Goal: Contribute content: Contribute content

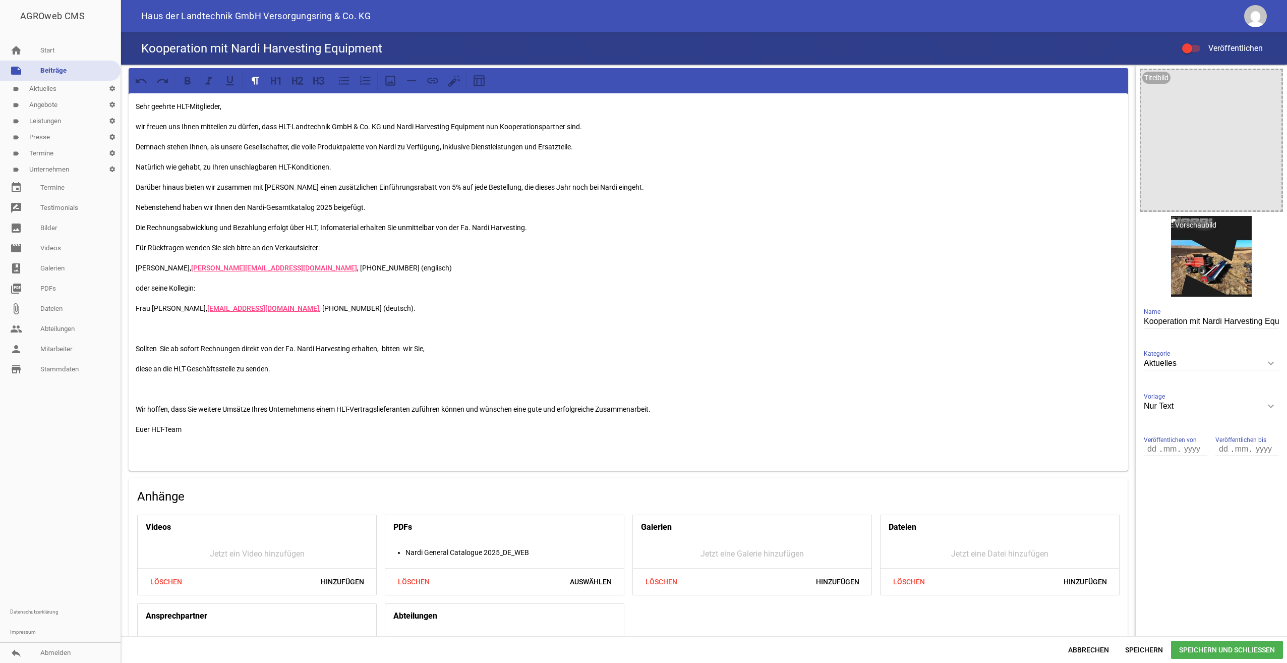
click at [150, 331] on p at bounding box center [629, 328] width 986 height 12
click at [369, 206] on p "Nebenstehend haben wir Ihnen den Nardi-Gesamtkatalog 2025 beigefügt." at bounding box center [629, 207] width 986 height 12
click at [318, 325] on p at bounding box center [629, 328] width 986 height 12
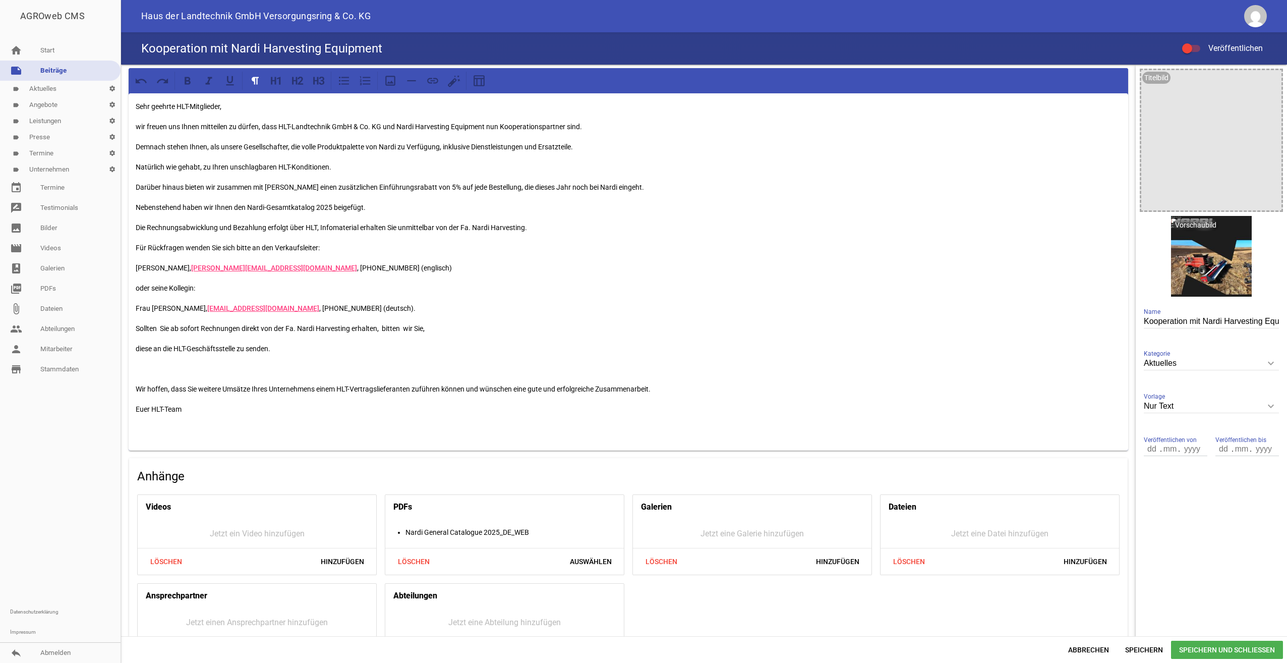
click at [875, 477] on h4 "Anhänge" at bounding box center [628, 476] width 983 height 16
click at [594, 125] on p "wir freuen uns Ihnen mitteilen zu dürfen, dass HLT-Landtechnik GmbH & Co. KG un…" at bounding box center [629, 127] width 986 height 12
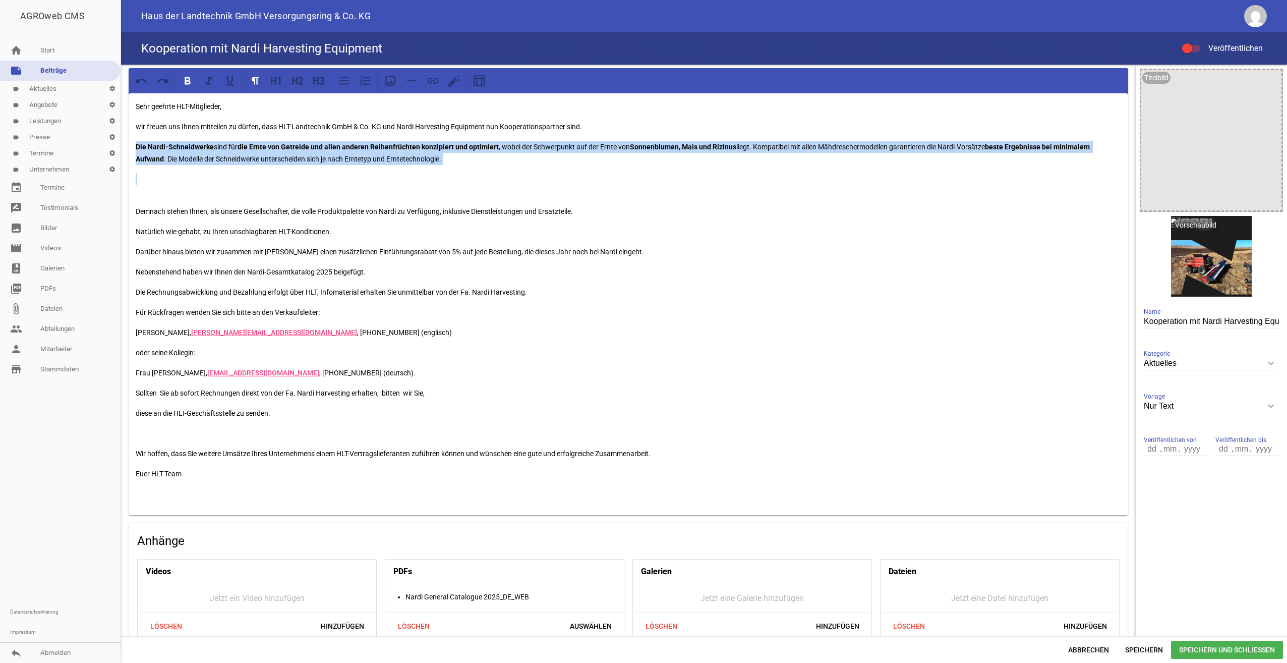
drag, startPoint x: 136, startPoint y: 145, endPoint x: 395, endPoint y: 166, distance: 259.7
click at [395, 166] on div "Sehr geehrte HLT-Mitglieder, wir freuen uns Ihnen mitteilen zu dürfen, dass HLT…" at bounding box center [629, 304] width 1000 height 422
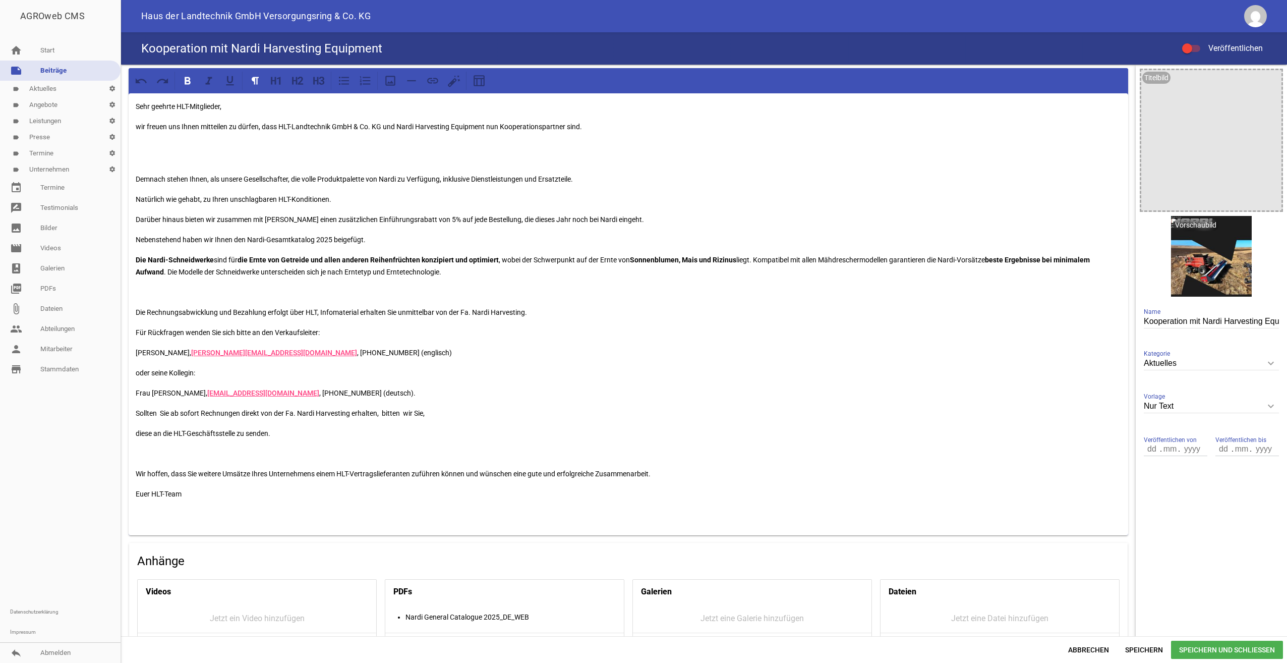
click at [172, 299] on div "Sehr geehrte HLT-Mitglieder, wir freuen uns Ihnen mitteilen zu dürfen, dass HLT…" at bounding box center [629, 314] width 1000 height 442
click at [184, 151] on p at bounding box center [629, 153] width 986 height 24
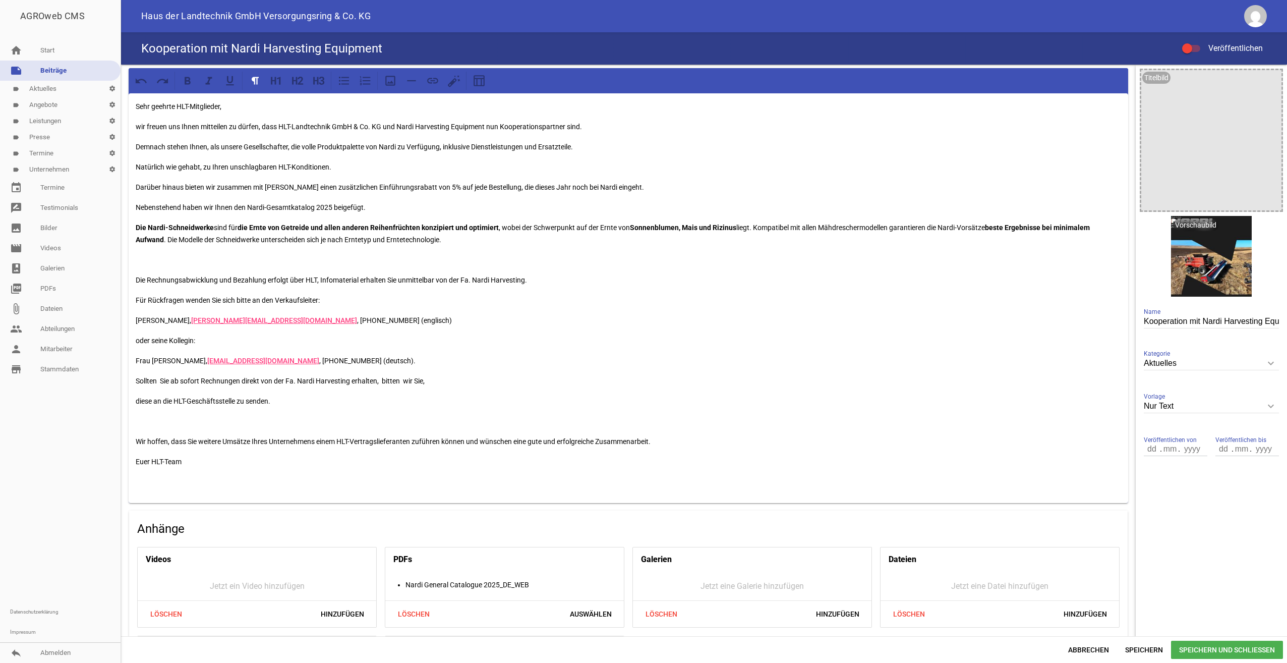
click at [140, 259] on p at bounding box center [629, 260] width 986 height 12
click at [381, 205] on p "Nebenstehend haben wir Ihnen den Nardi-Gesamtkatalog 2025 beigefügt." at bounding box center [629, 207] width 986 height 12
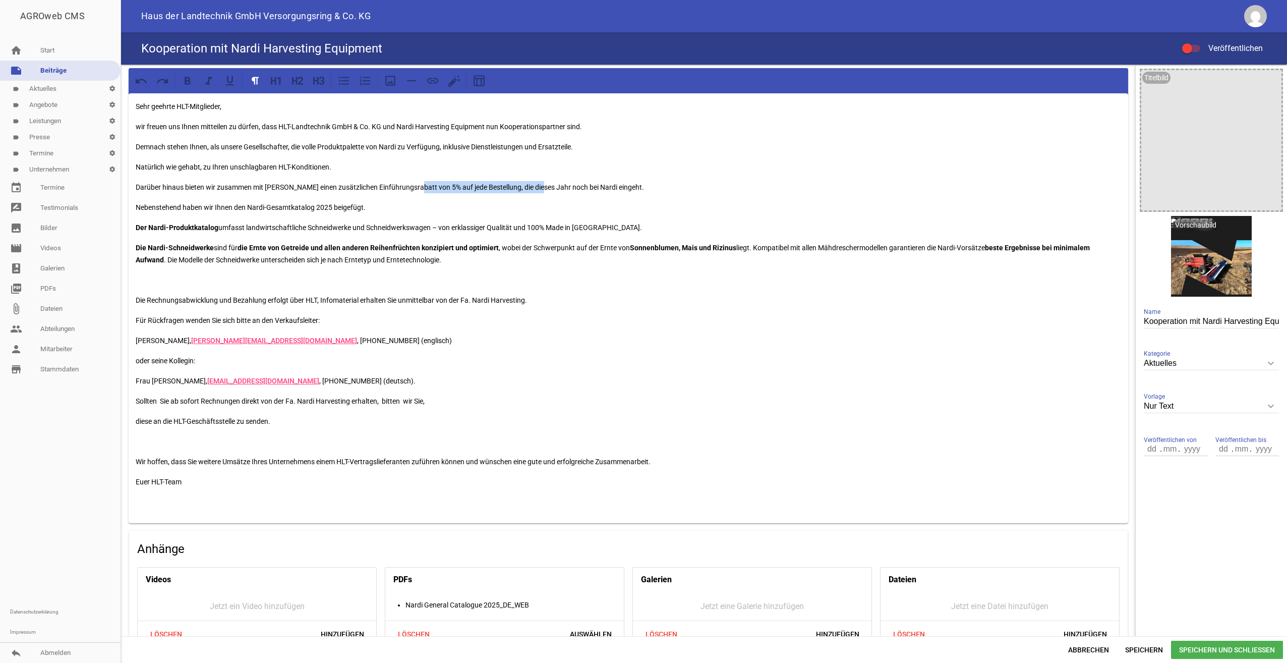
drag, startPoint x: 414, startPoint y: 187, endPoint x: 537, endPoint y: 186, distance: 122.6
click at [537, 186] on p "Darüber hinaus bieten wir zusammen mit [PERSON_NAME] einen zusätzlichen Einführ…" at bounding box center [629, 187] width 986 height 12
click at [519, 155] on div "Sehr geehrte HLT-Mitglieder, wir freuen uns Ihnen mitteilen zu dürfen, dass HLT…" at bounding box center [629, 308] width 1000 height 430
drag, startPoint x: 414, startPoint y: 186, endPoint x: 422, endPoint y: 186, distance: 8.6
click at [422, 186] on p "Darüber hinaus bieten wir zusammen mit [PERSON_NAME] einen zusätzlichen Einführ…" at bounding box center [629, 187] width 986 height 12
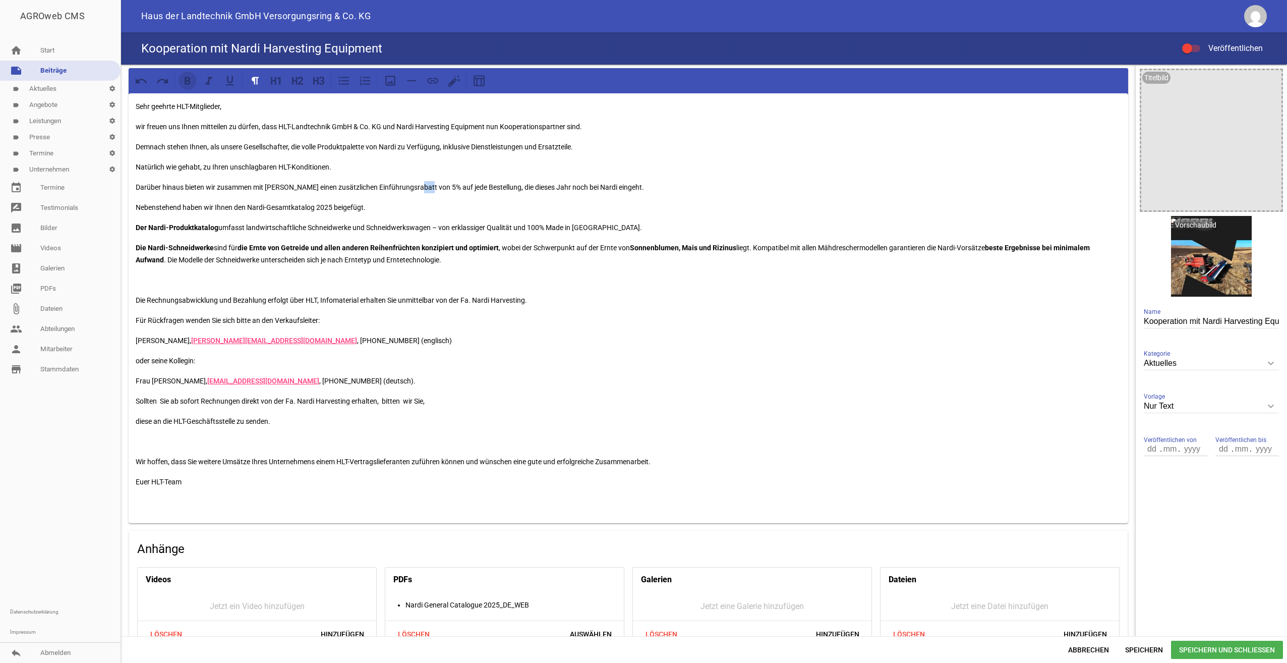
click at [189, 83] on icon at bounding box center [188, 81] width 6 height 8
click at [471, 183] on p "Darüber hinaus bieten wir zusammen mit [PERSON_NAME] einen zusätzlichen Einführ…" at bounding box center [629, 187] width 986 height 12
click at [187, 77] on icon at bounding box center [187, 80] width 13 height 13
drag, startPoint x: 503, startPoint y: 188, endPoint x: 537, endPoint y: 189, distance: 34.3
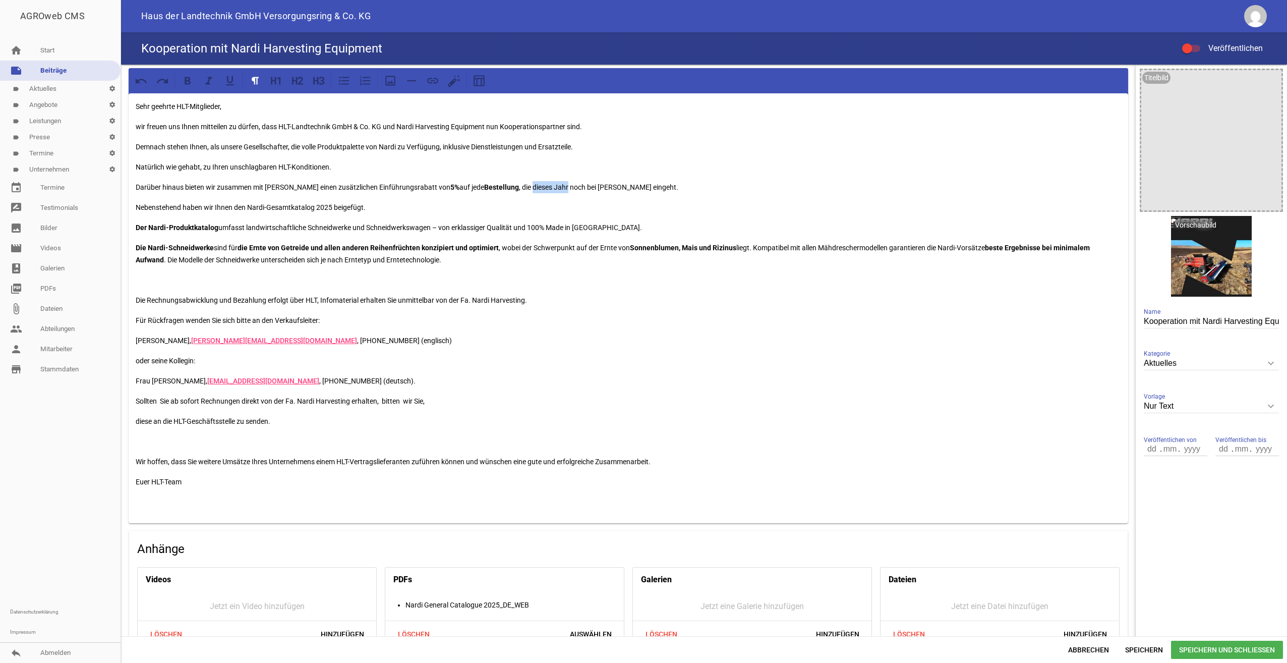
click at [537, 189] on p "Darüber hinaus bieten wir zusammen mit [PERSON_NAME] einen zusätzlichen Einführ…" at bounding box center [629, 187] width 986 height 12
click at [187, 83] on icon at bounding box center [188, 81] width 6 height 8
click at [771, 183] on p "Darüber hinaus bieten wir zusammen mit [PERSON_NAME] einen zusätzlichen Einführ…" at bounding box center [629, 187] width 986 height 12
click at [332, 230] on p "Der Nardi-Produktkatalog umfasst landwirtschaftliche Schneidwerke und Schneidwe…" at bounding box center [629, 227] width 986 height 12
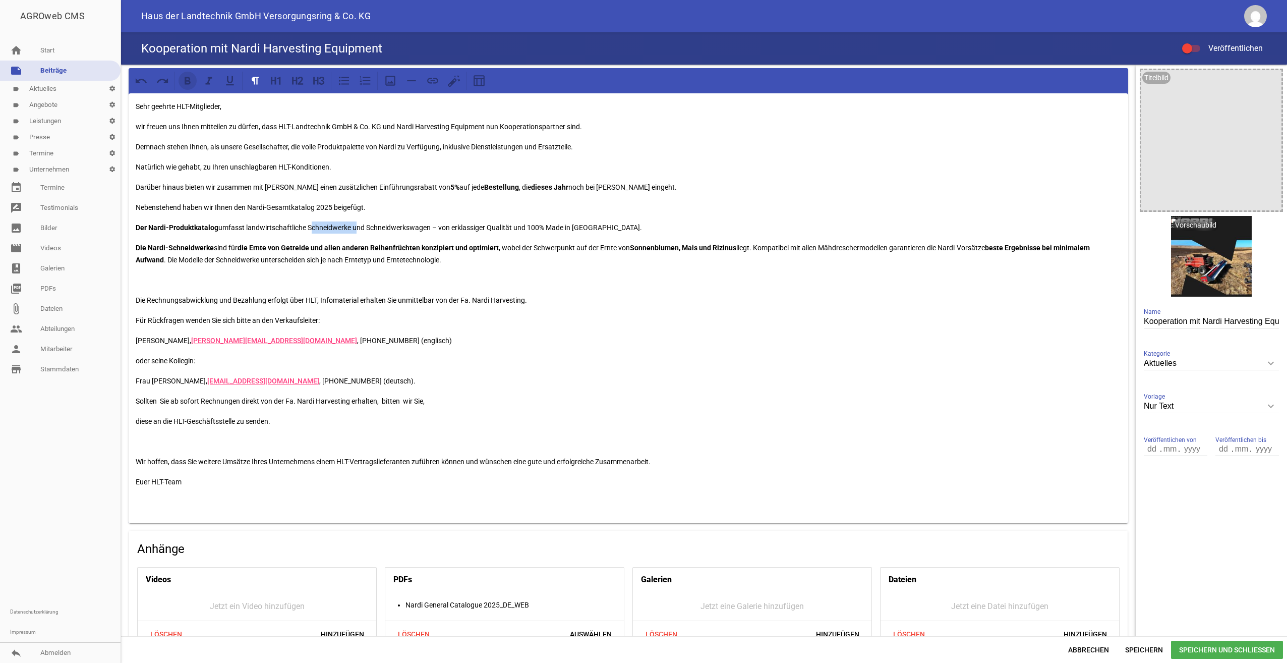
drag, startPoint x: 187, startPoint y: 79, endPoint x: 192, endPoint y: 85, distance: 8.2
click at [187, 79] on icon at bounding box center [187, 80] width 13 height 13
click at [399, 226] on p "Der Nardi-Produktkatalog umfasst landwirtschaftliche Schneidwerke und Schneidwe…" at bounding box center [629, 227] width 986 height 12
click at [193, 81] on icon at bounding box center [187, 80] width 13 height 13
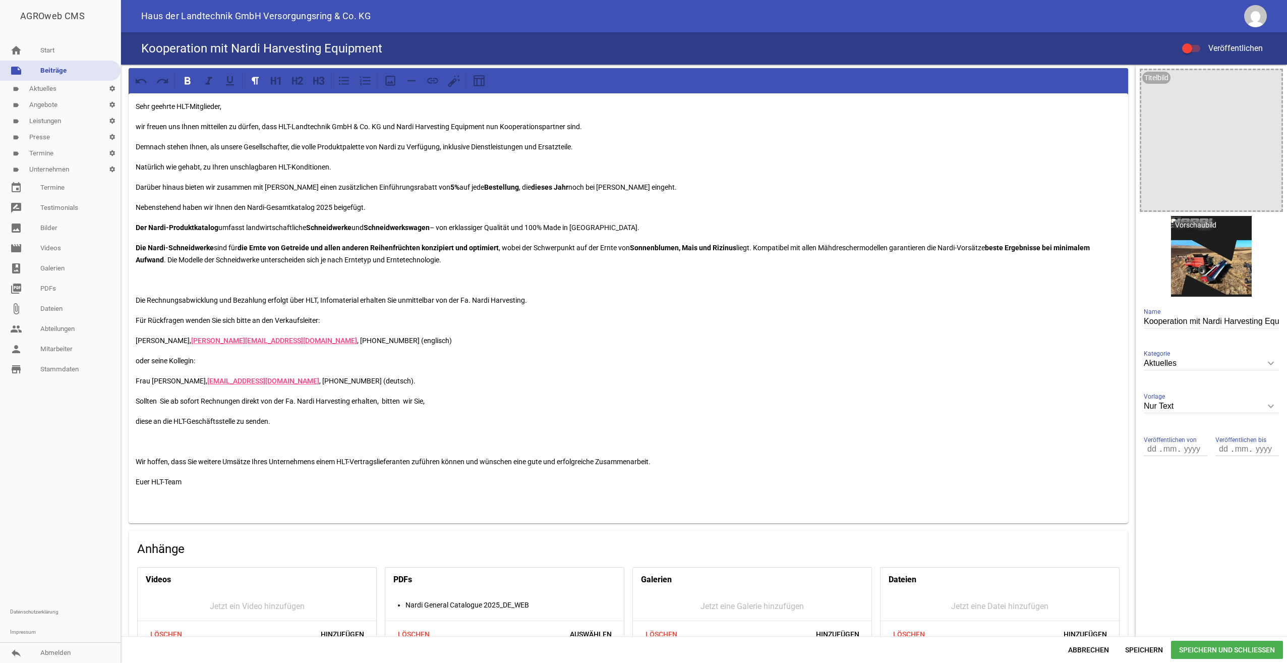
click at [467, 229] on p "Der Nardi-Produktkatalog umfasst landwirtschaftliche Schneidwerke und Schneidwe…" at bounding box center [629, 227] width 986 height 12
click at [191, 77] on icon at bounding box center [187, 80] width 13 height 13
click at [499, 226] on p "Der Nardi-Produktkatalog umfasst landwirtschaftliche Schneidwerke und Schneidwe…" at bounding box center [629, 227] width 986 height 12
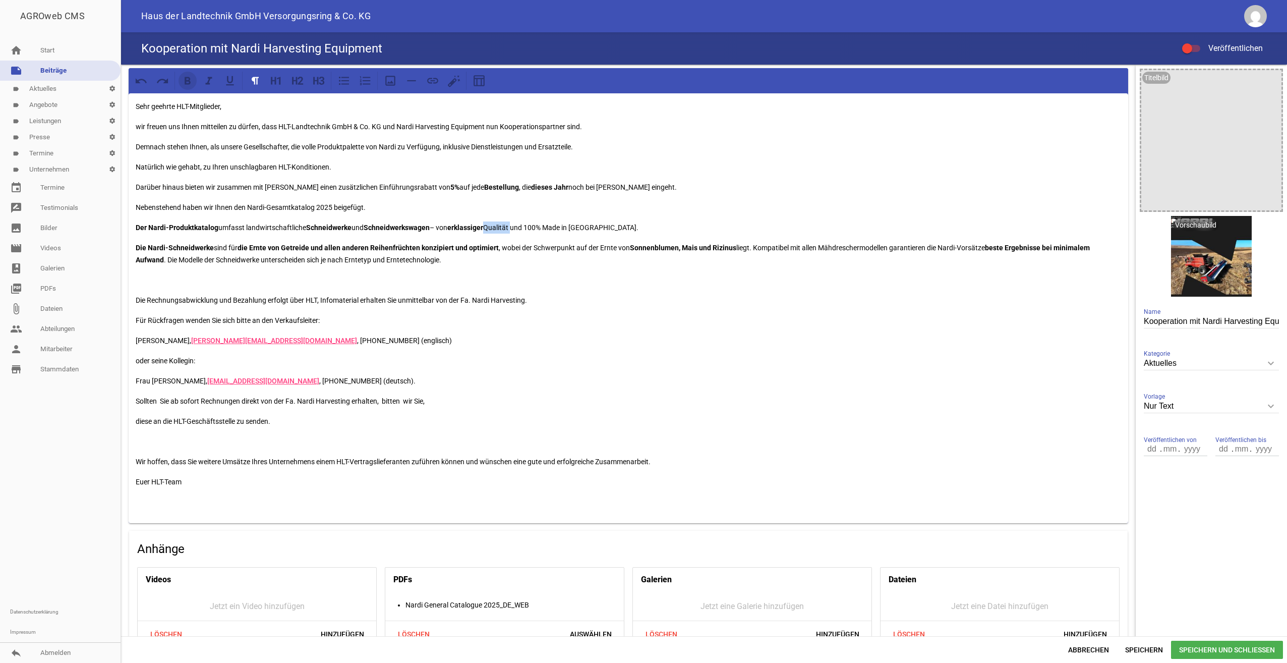
click at [185, 80] on icon at bounding box center [188, 81] width 6 height 8
click at [702, 341] on p "[PERSON_NAME], [PERSON_NAME][EMAIL_ADDRESS][DOMAIN_NAME] , [PHONE_NUMBER] (engl…" at bounding box center [629, 340] width 986 height 12
click at [153, 278] on p at bounding box center [629, 280] width 986 height 12
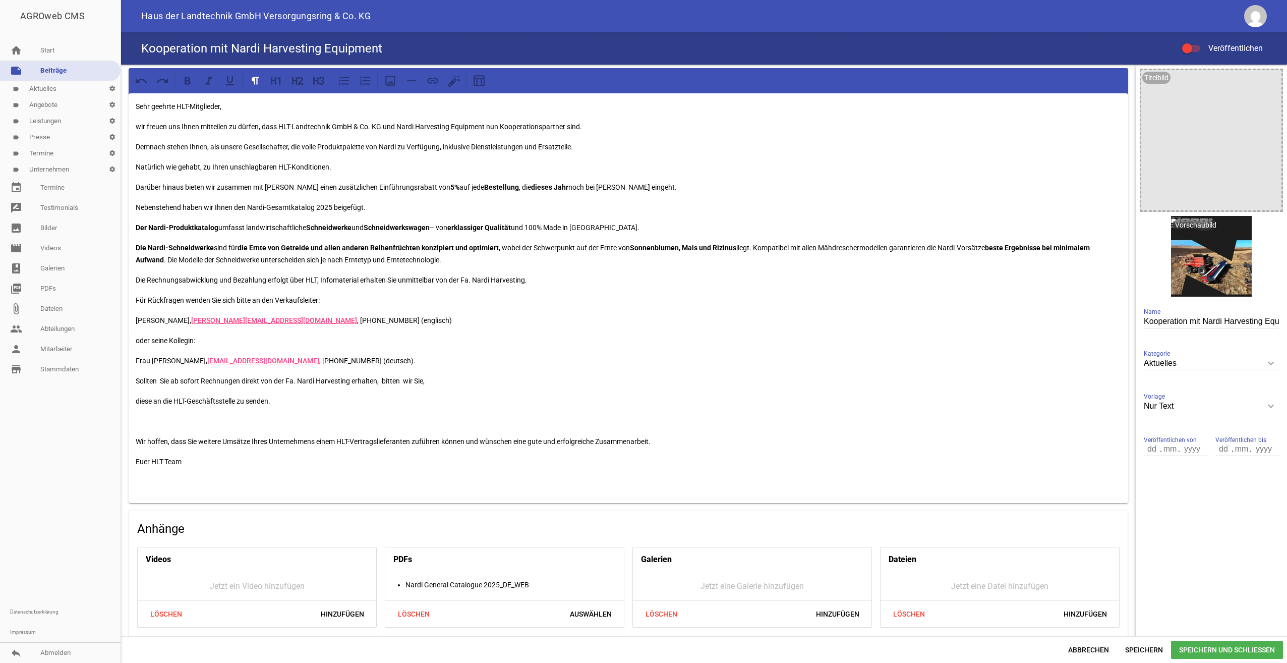
click at [1218, 648] on span "Speichern und Schließen" at bounding box center [1227, 650] width 112 height 18
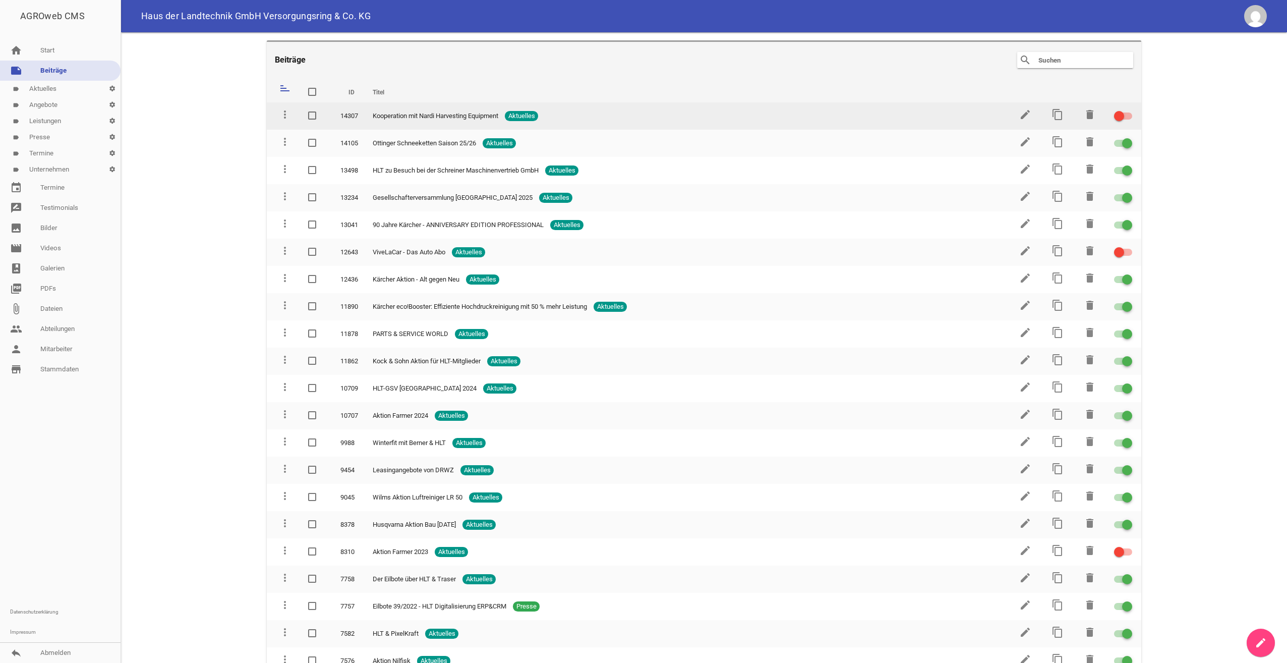
click at [1127, 115] on div at bounding box center [1123, 116] width 18 height 7
click at [1130, 110] on input "checkbox" at bounding box center [1130, 110] width 0 height 0
click at [1023, 114] on icon "edit" at bounding box center [1026, 114] width 12 height 12
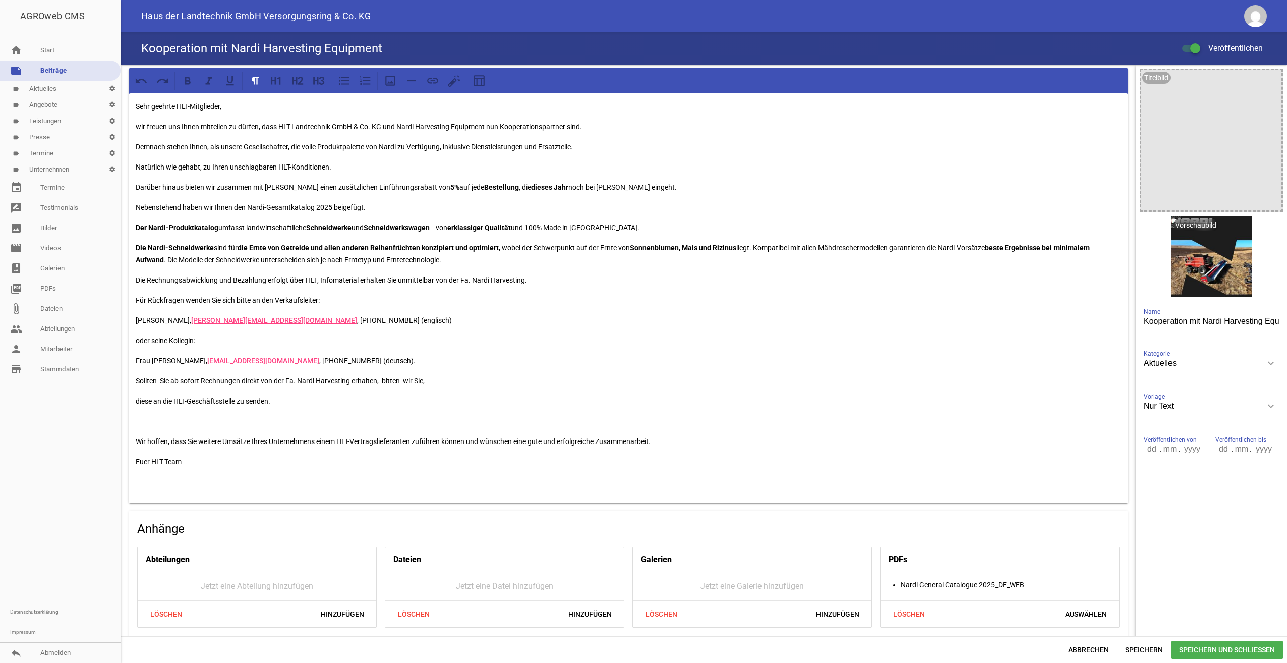
click at [193, 425] on p at bounding box center [629, 421] width 986 height 12
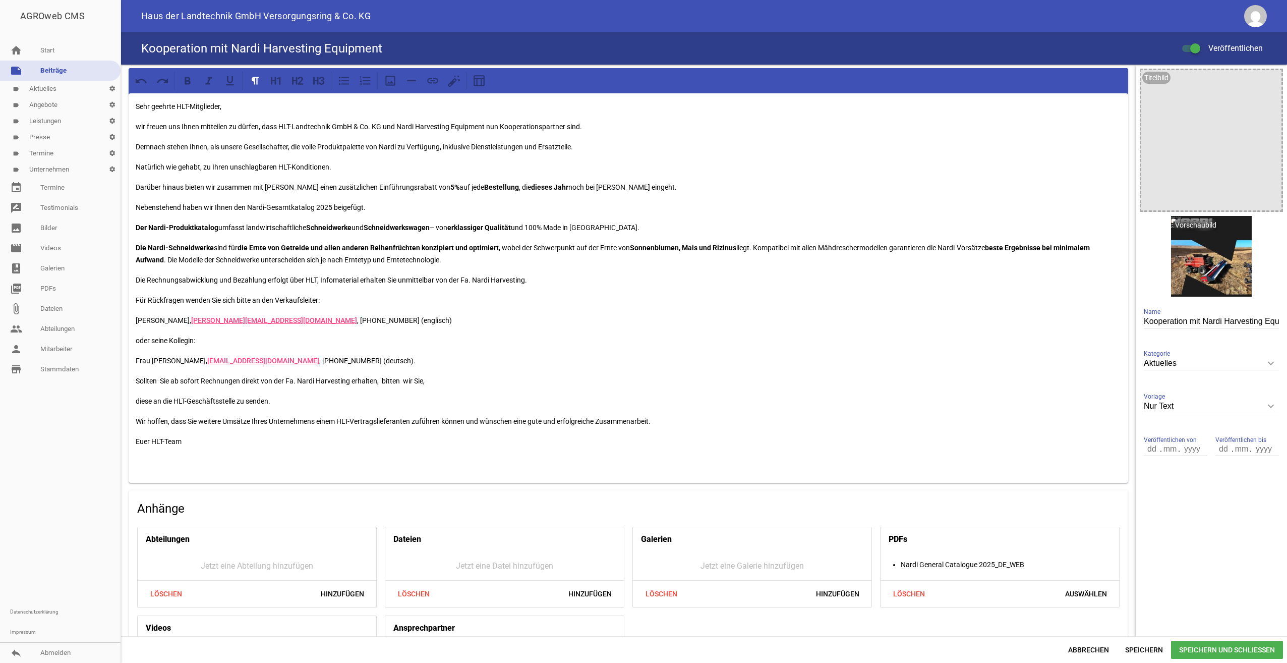
click at [1236, 645] on span "Speichern und Schließen" at bounding box center [1227, 650] width 112 height 18
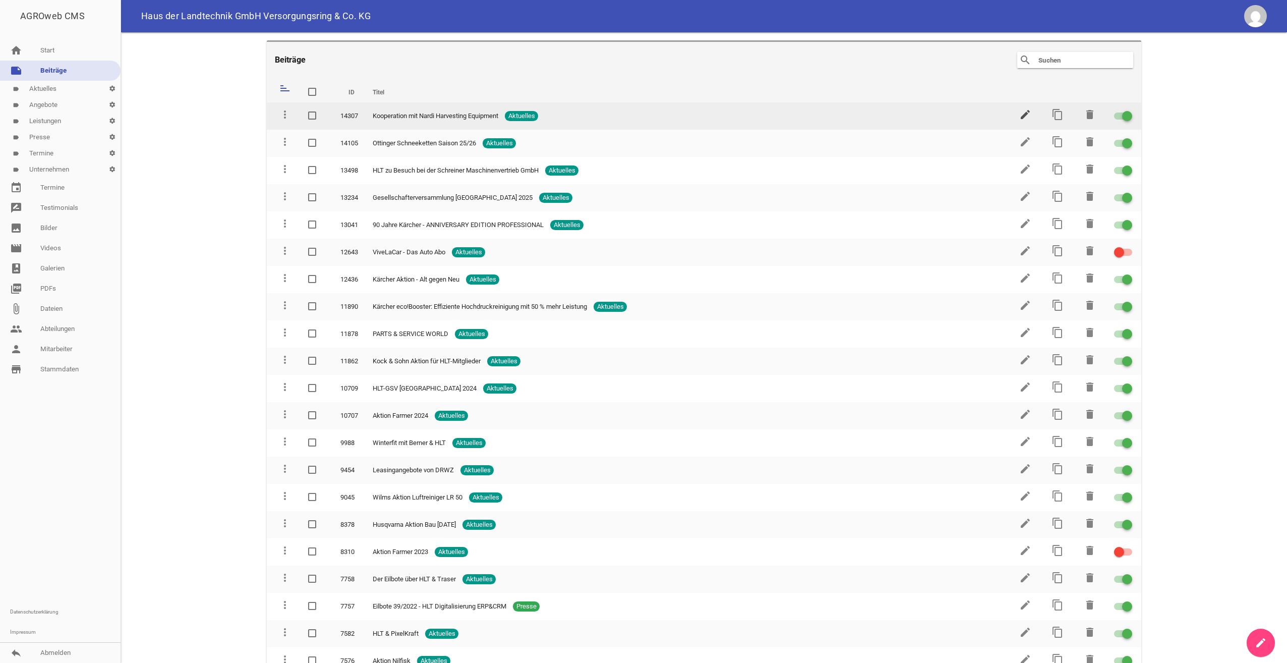
click at [1021, 113] on icon "edit" at bounding box center [1026, 114] width 12 height 12
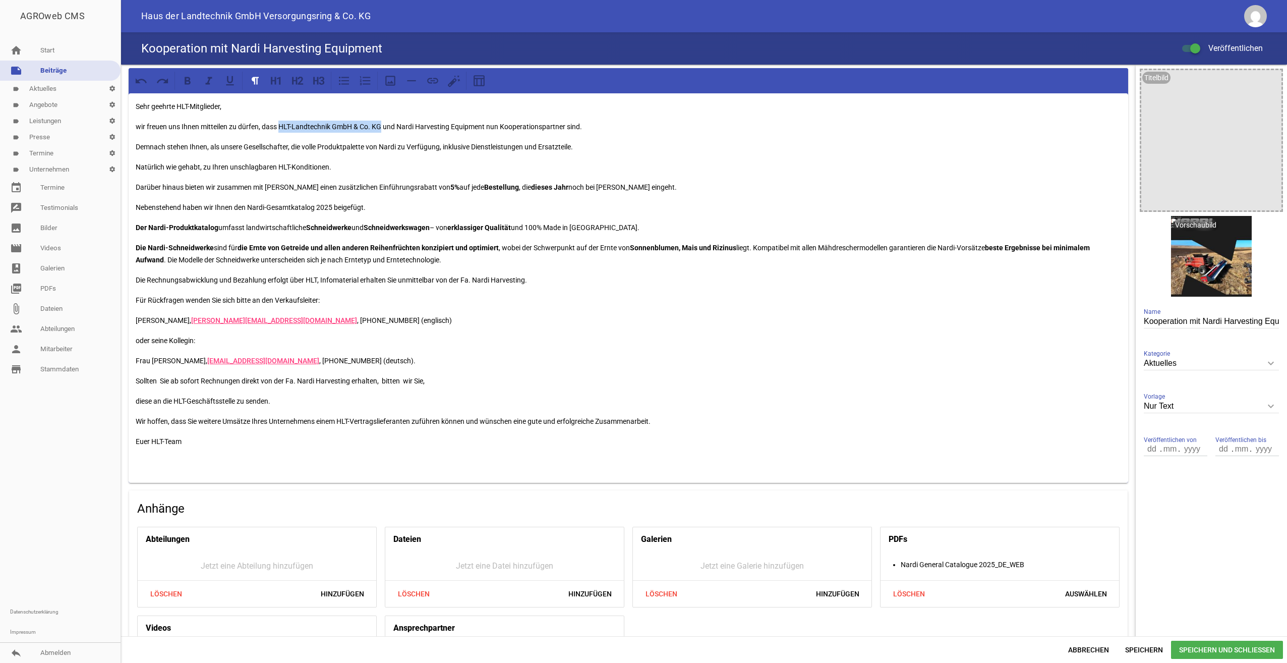
drag, startPoint x: 279, startPoint y: 125, endPoint x: 383, endPoint y: 128, distance: 103.5
click at [383, 128] on p "wir freuen uns Ihnen mitteilen zu dürfen, dass HLT-Landtechnik GmbH & Co. KG un…" at bounding box center [629, 127] width 986 height 12
click at [191, 78] on icon at bounding box center [187, 80] width 13 height 13
drag, startPoint x: 401, startPoint y: 124, endPoint x: 487, endPoint y: 124, distance: 86.3
click at [487, 124] on p "wir freuen uns Ihnen mitteilen zu dürfen, dass HLT-Landtechnik GmbH & Co. KG un…" at bounding box center [629, 127] width 986 height 12
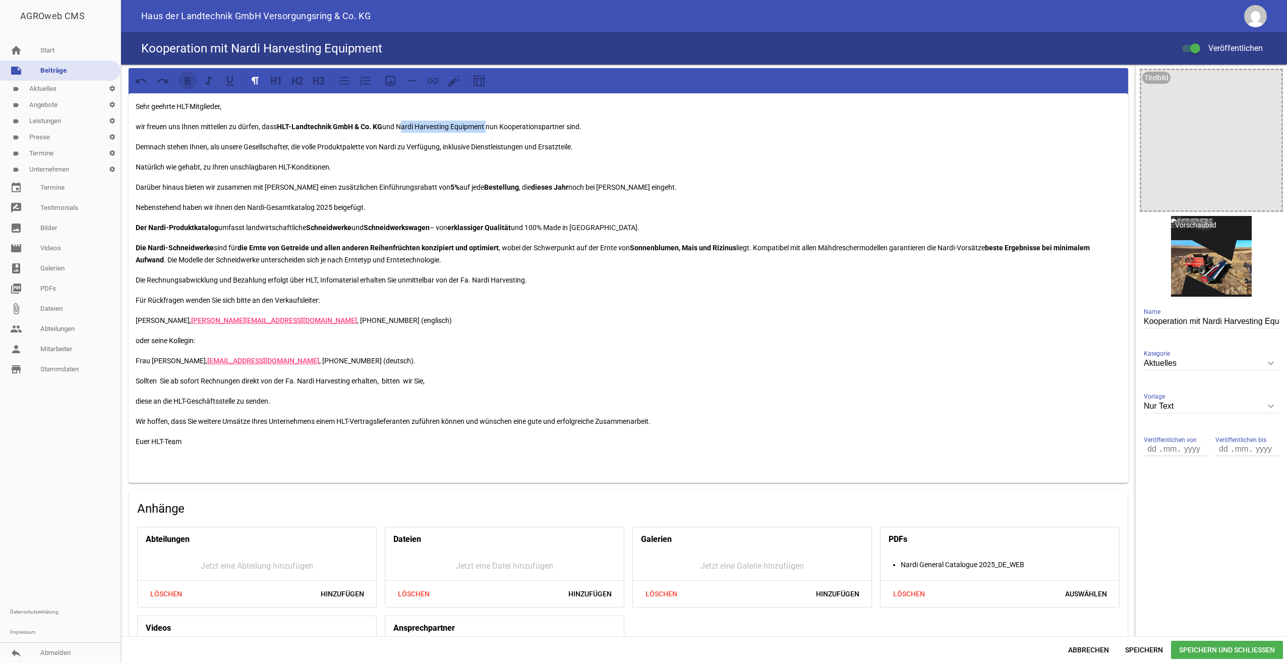
click at [187, 80] on icon at bounding box center [187, 80] width 13 height 13
click at [659, 158] on div "Sehr geehrte HLT-Mitglieder, wir freuen uns Ihnen mitteilen zu dürfen, dass HLT…" at bounding box center [629, 287] width 1000 height 389
click at [389, 145] on p "Demnach stehen Ihnen, als unsere Gesellschafter, die volle Produktpalette von N…" at bounding box center [629, 147] width 986 height 12
click at [187, 76] on icon at bounding box center [187, 80] width 13 height 13
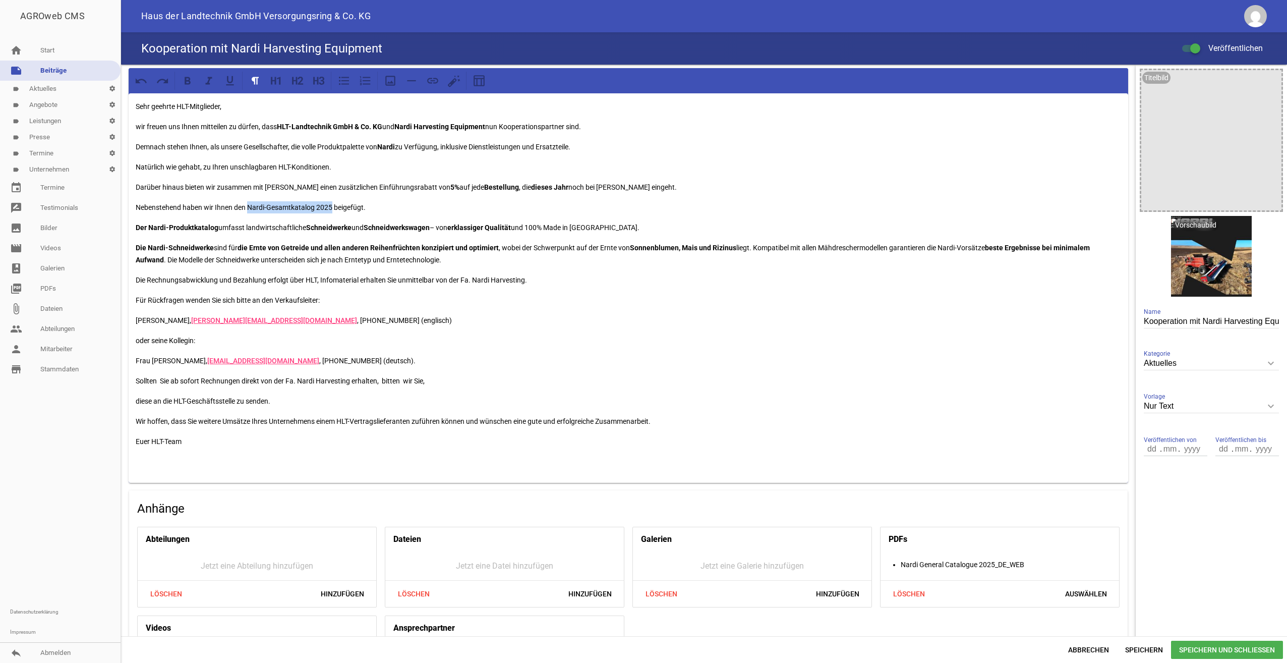
drag, startPoint x: 250, startPoint y: 208, endPoint x: 329, endPoint y: 205, distance: 78.8
click at [330, 205] on p "Nebenstehend haben wir Ihnen den Nardi-Gesamtkatalog 2025 beigefügt." at bounding box center [629, 207] width 986 height 12
click at [188, 81] on icon at bounding box center [188, 81] width 6 height 8
click at [911, 377] on p "Sollten Sie ab sofort Rechnungen direkt von der Fa. Nardi Harvesting erhalten, …" at bounding box center [629, 381] width 986 height 12
drag, startPoint x: 151, startPoint y: 318, endPoint x: 203, endPoint y: 317, distance: 52.0
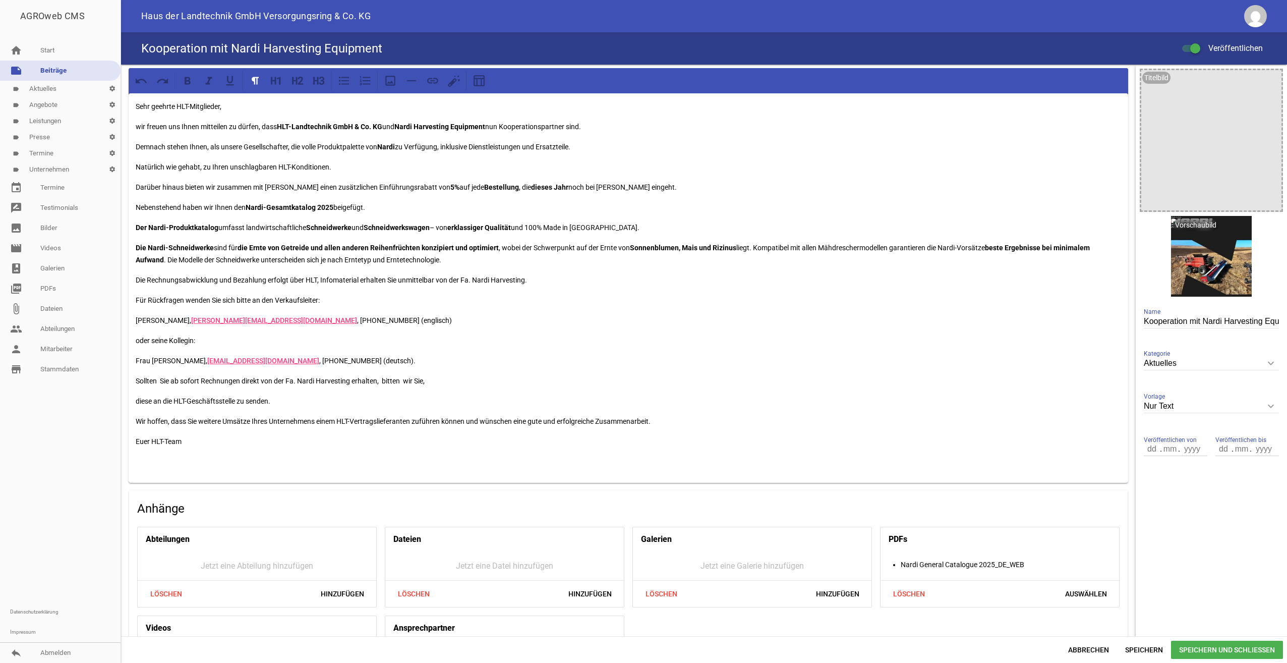
click at [203, 317] on p "[PERSON_NAME], [PERSON_NAME][EMAIL_ADDRESS][DOMAIN_NAME] , [PHONE_NUMBER] (engl…" at bounding box center [629, 320] width 986 height 12
click at [187, 81] on icon at bounding box center [188, 81] width 6 height 8
click at [140, 359] on p "Frau [PERSON_NAME], [EMAIL_ADDRESS][DOMAIN_NAME] , [PHONE_NUMBER] (deutsch)." at bounding box center [629, 361] width 986 height 12
drag, startPoint x: 150, startPoint y: 360, endPoint x: 202, endPoint y: 358, distance: 52.0
click at [203, 358] on p "Frau [PERSON_NAME], [EMAIL_ADDRESS][DOMAIN_NAME] , [PHONE_NUMBER] (deutsch)." at bounding box center [629, 361] width 986 height 12
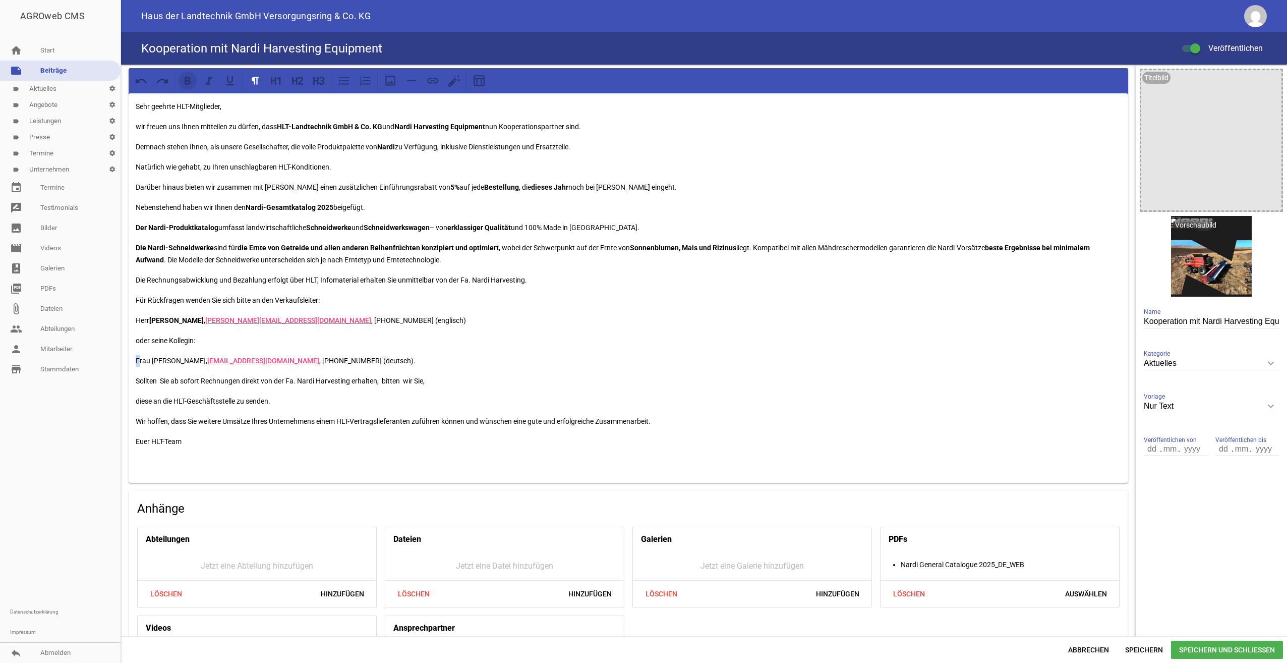
click at [192, 80] on icon at bounding box center [187, 80] width 13 height 13
click at [751, 402] on p "diese an die HLT-Geschäftsstelle zu senden." at bounding box center [629, 401] width 986 height 12
click at [1258, 649] on span "Speichern und Schließen" at bounding box center [1227, 650] width 112 height 18
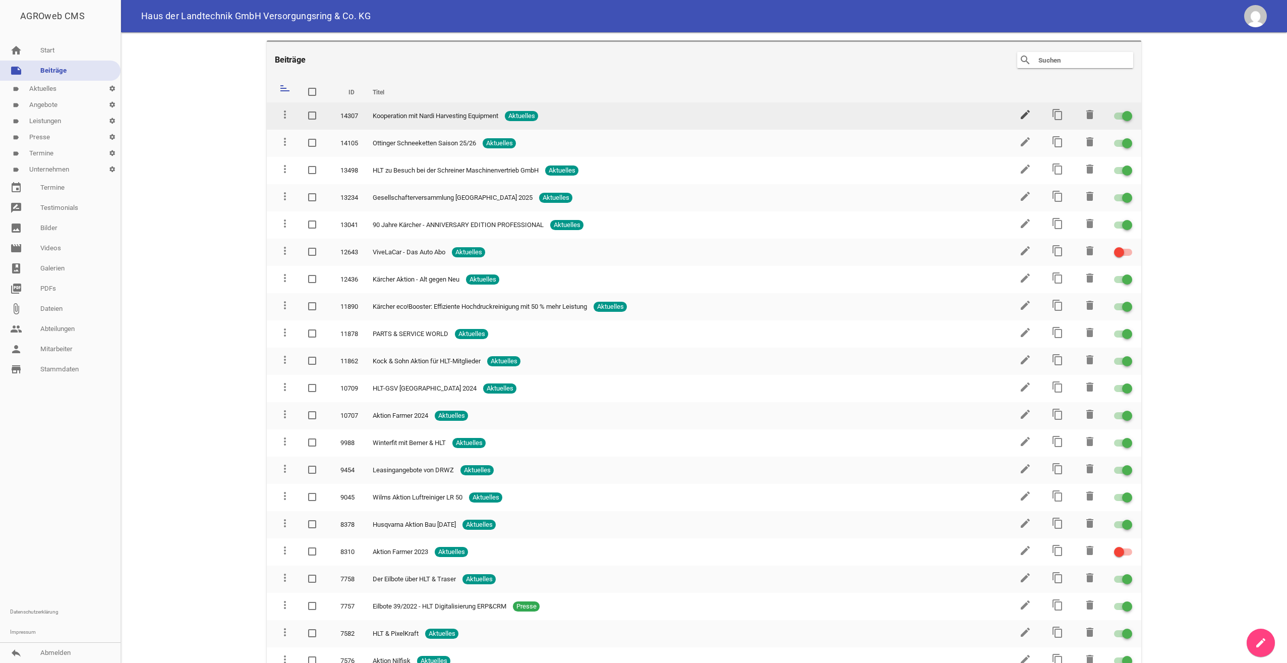
click at [1020, 120] on icon "edit" at bounding box center [1026, 114] width 12 height 12
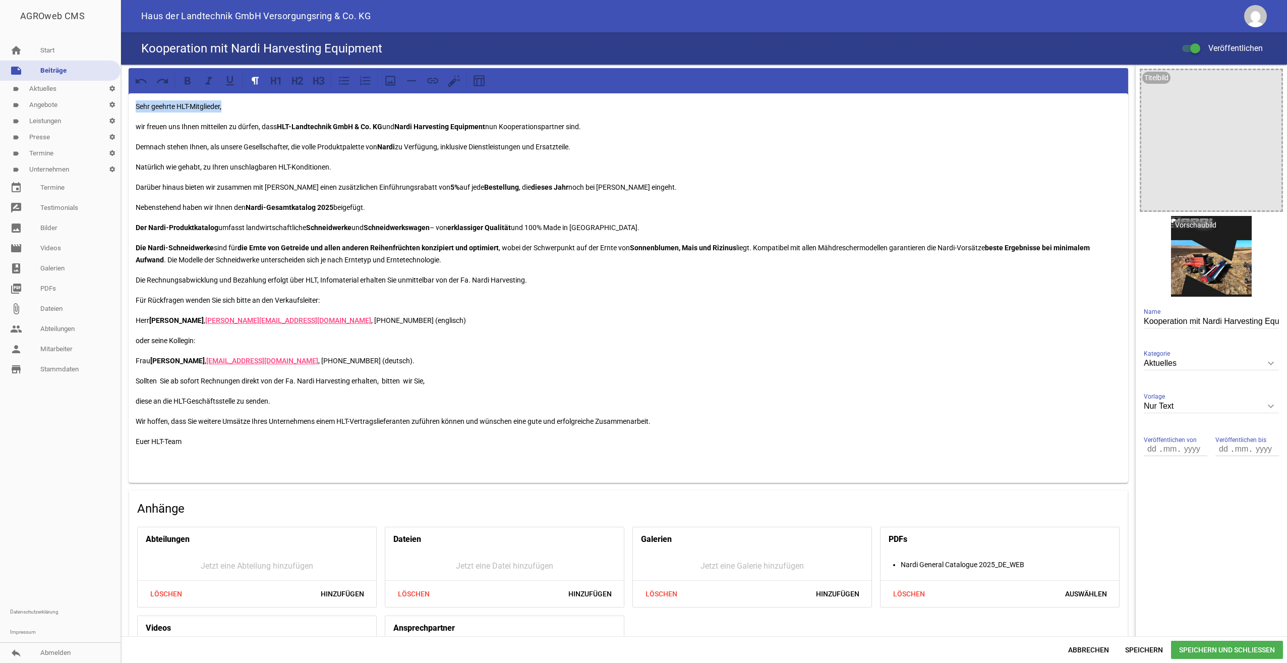
drag, startPoint x: 136, startPoint y: 104, endPoint x: 227, endPoint y: 105, distance: 90.8
click at [227, 105] on p "Sehr geehrte HLT-Mitglieder," at bounding box center [629, 106] width 986 height 12
click at [190, 80] on icon at bounding box center [187, 80] width 13 height 13
click at [1210, 646] on span "Speichern und Schließen" at bounding box center [1227, 650] width 112 height 18
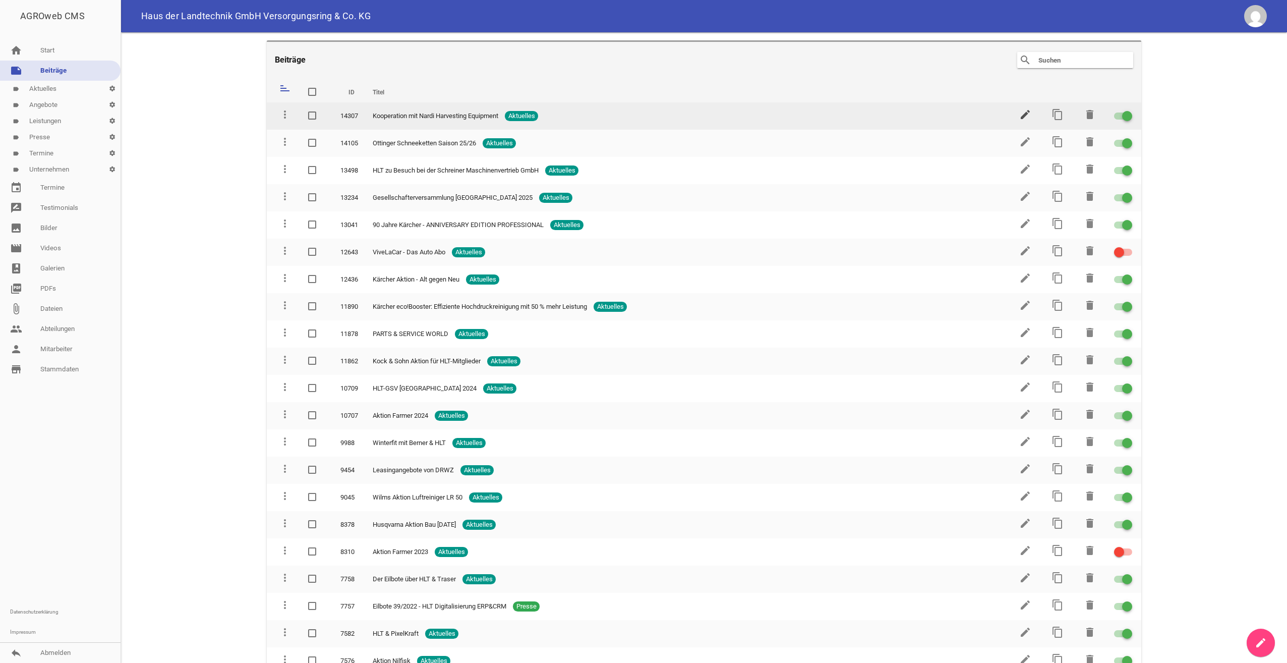
click at [1028, 113] on td "edit" at bounding box center [1024, 115] width 32 height 27
click at [1021, 111] on icon "edit" at bounding box center [1026, 114] width 12 height 12
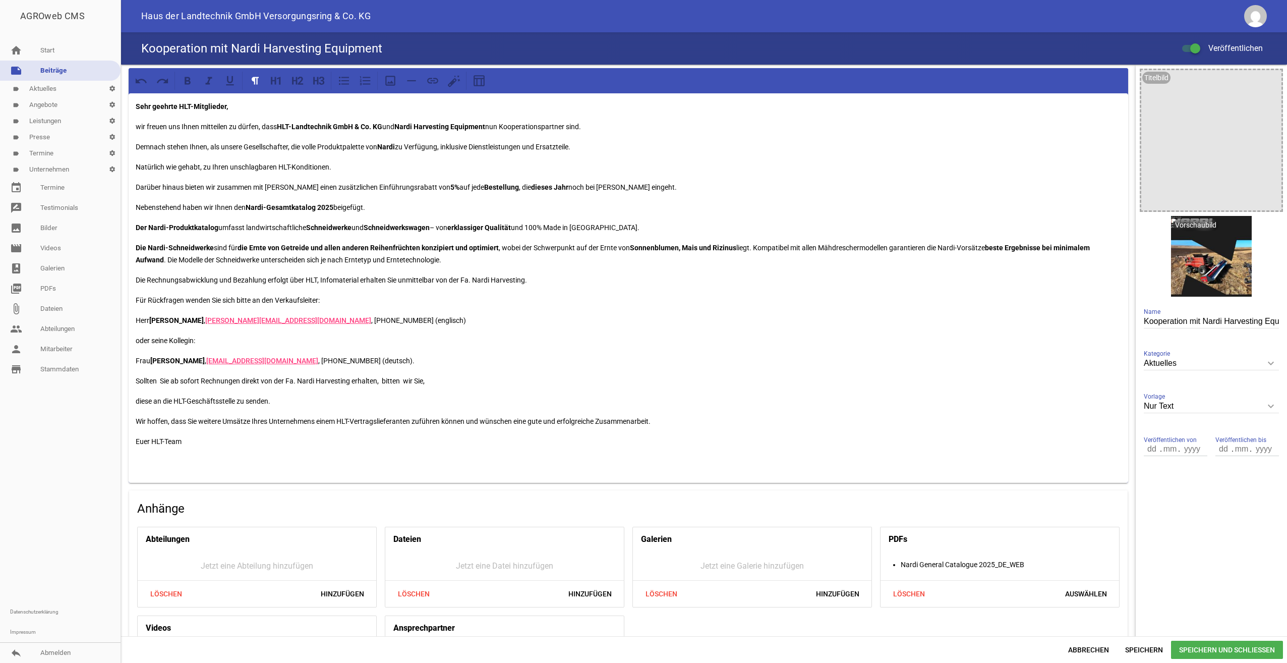
click at [542, 127] on p "wir freuen uns Ihnen mitteilen zu dürfen, dass HLT-Landtechnik GmbH & Co. KG un…" at bounding box center [629, 127] width 986 height 12
click at [185, 80] on icon at bounding box center [188, 81] width 6 height 8
click at [803, 168] on p "Natürlich wie gehabt, zu Ihren unschlagbaren HLT-Konditionen." at bounding box center [629, 167] width 986 height 12
click at [1242, 647] on span "Speichern und Schließen" at bounding box center [1227, 650] width 112 height 18
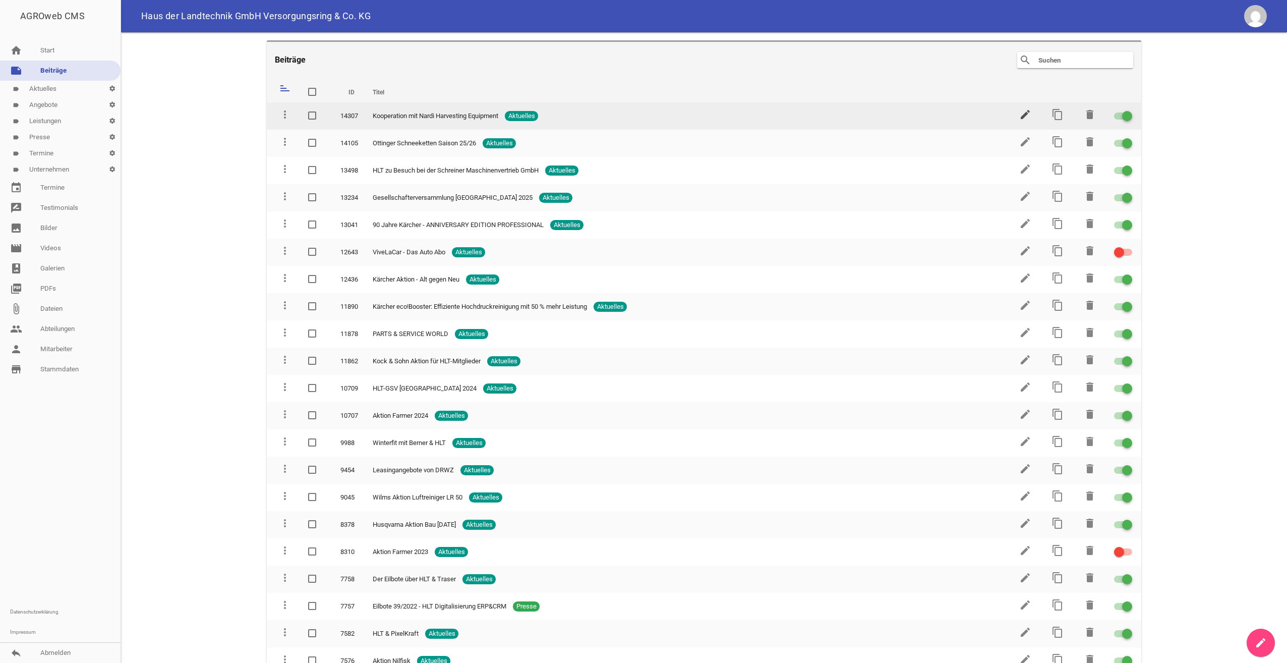
click at [1020, 111] on icon "edit" at bounding box center [1026, 114] width 12 height 12
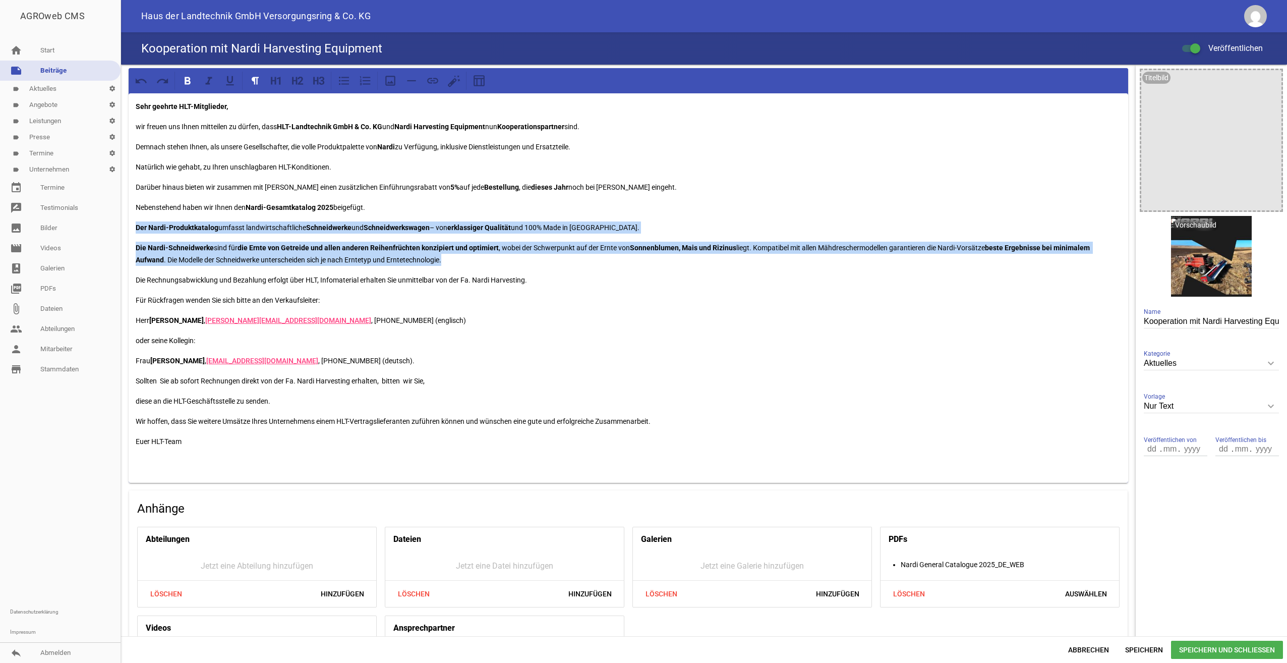
drag, startPoint x: 135, startPoint y: 227, endPoint x: 514, endPoint y: 257, distance: 380.6
click at [514, 257] on div "Sehr geehrte HLT-Mitglieder, wir freuen uns Ihnen mitteilen zu dürfen, dass HLT…" at bounding box center [629, 287] width 1000 height 389
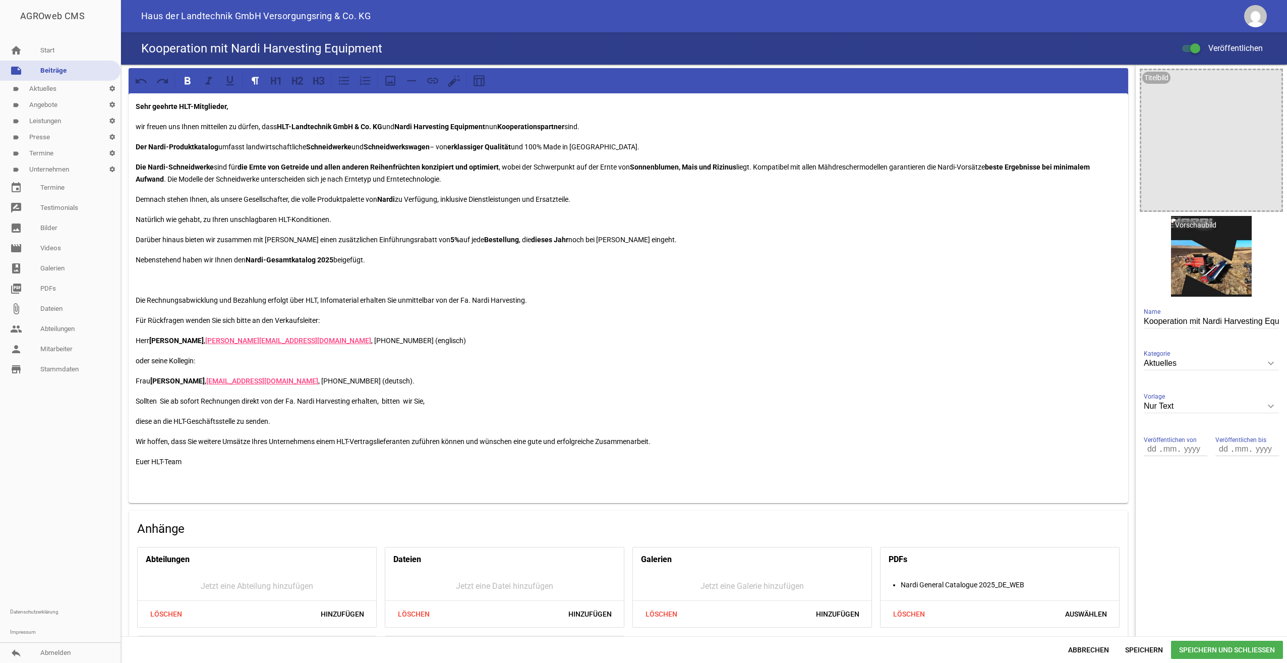
click at [162, 284] on p at bounding box center [629, 280] width 986 height 12
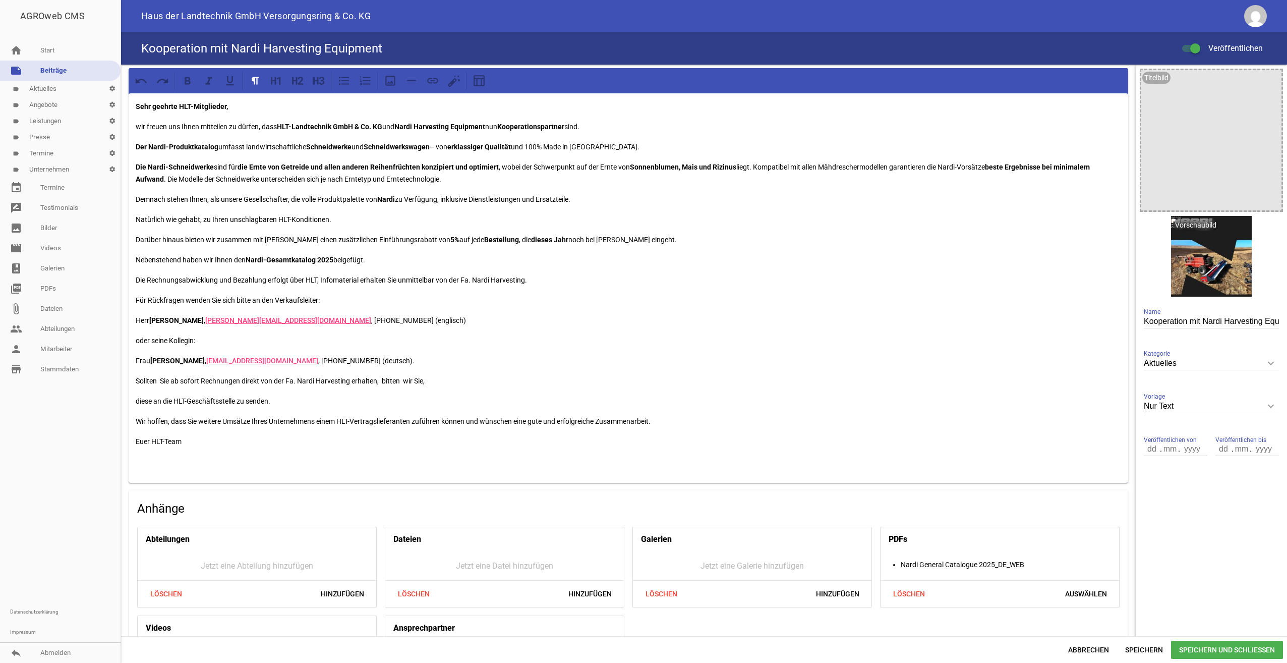
click at [1202, 652] on span "Speichern und Schließen" at bounding box center [1227, 650] width 112 height 18
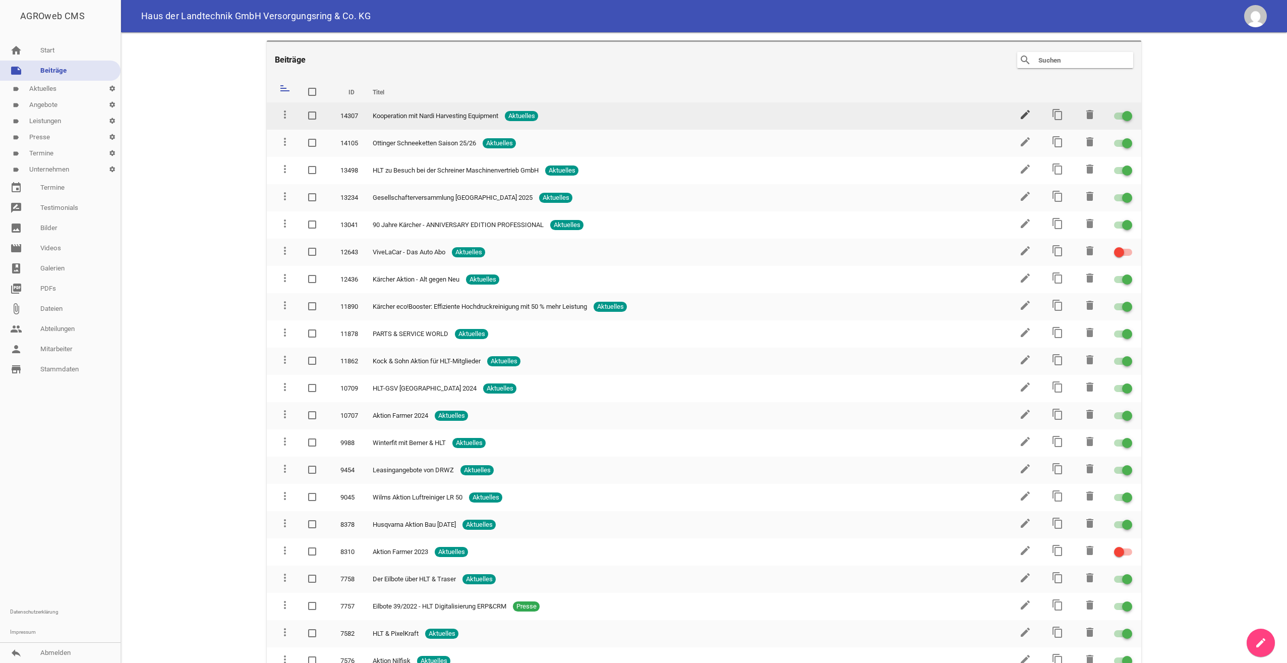
click at [1022, 113] on icon "edit" at bounding box center [1026, 114] width 12 height 12
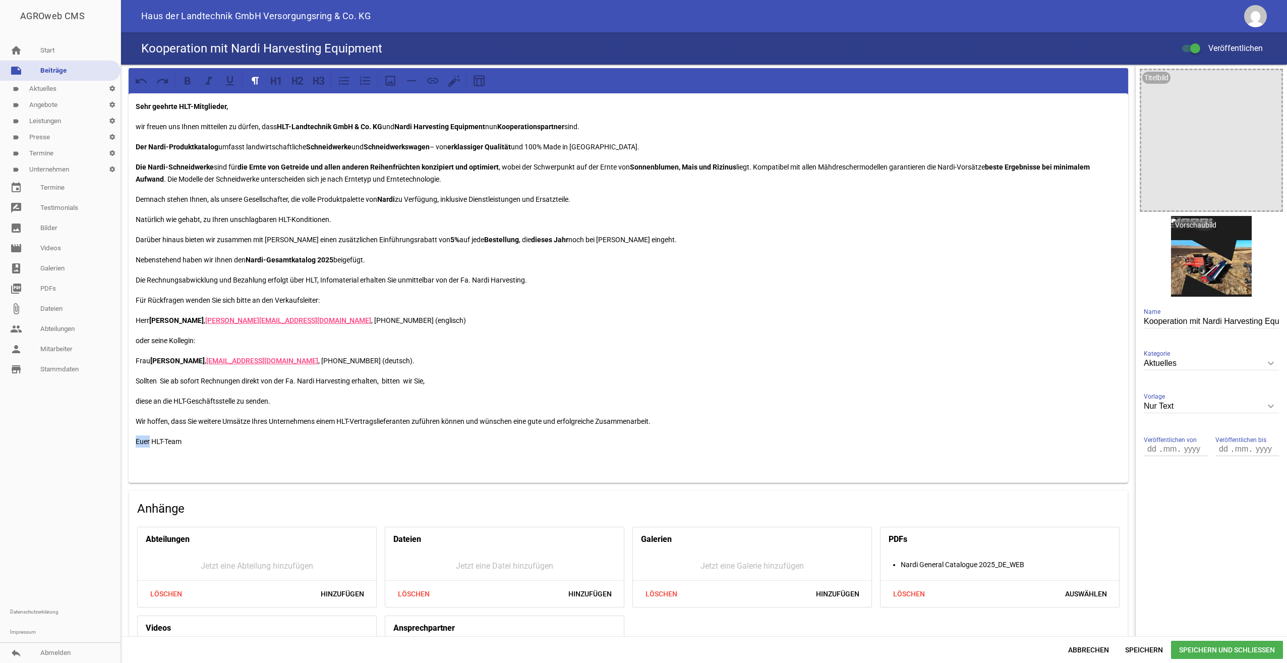
drag, startPoint x: 136, startPoint y: 442, endPoint x: 150, endPoint y: 443, distance: 14.2
click at [150, 443] on p "Euer HLT-Team" at bounding box center [629, 441] width 986 height 12
click at [248, 456] on p at bounding box center [629, 462] width 986 height 12
click at [136, 441] on p "Euer HLT-Team" at bounding box center [629, 441] width 986 height 12
drag, startPoint x: 136, startPoint y: 107, endPoint x: 177, endPoint y: 108, distance: 40.4
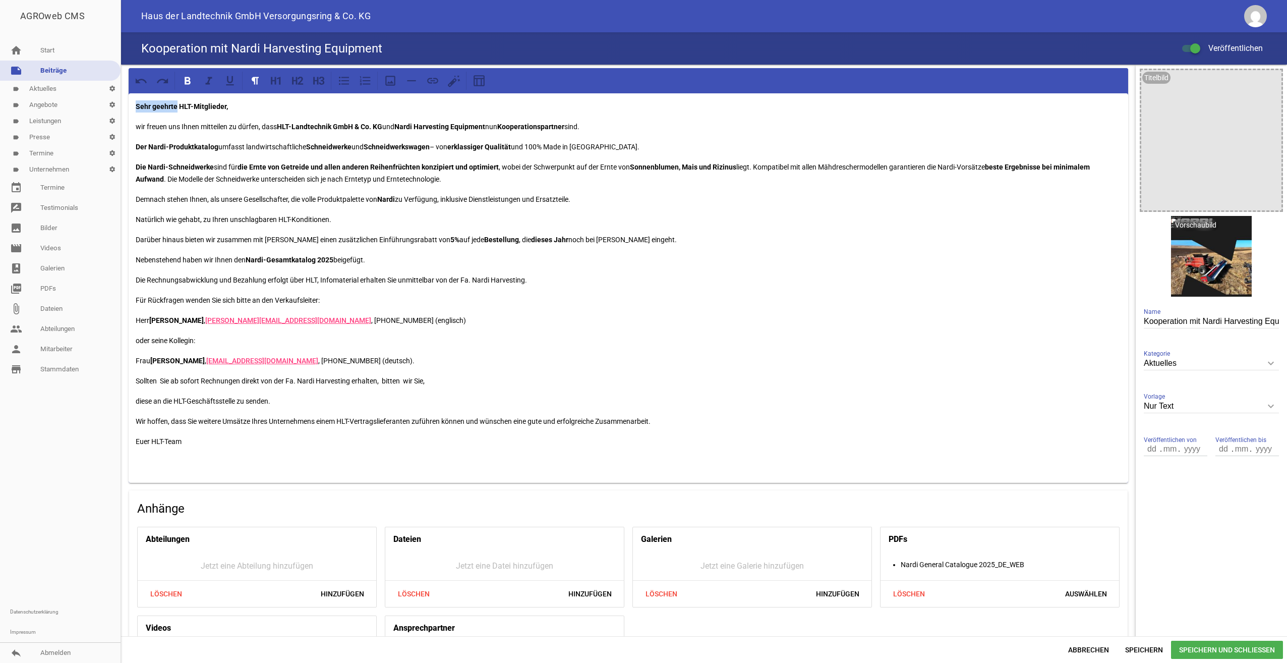
click at [177, 108] on strong "Sehr geehrte HLT-Mitglieder," at bounding box center [182, 106] width 92 height 8
click at [188, 125] on p "wir freuen uns Ihnen mitteilen zu dürfen, dass HLT-Landtechnik GmbH & Co. KG un…" at bounding box center [629, 127] width 986 height 12
click at [195, 199] on p "Demnach stehen Ihnen, als unsere Gesellschafter, die volle Produktpalette von N…" at bounding box center [629, 199] width 986 height 12
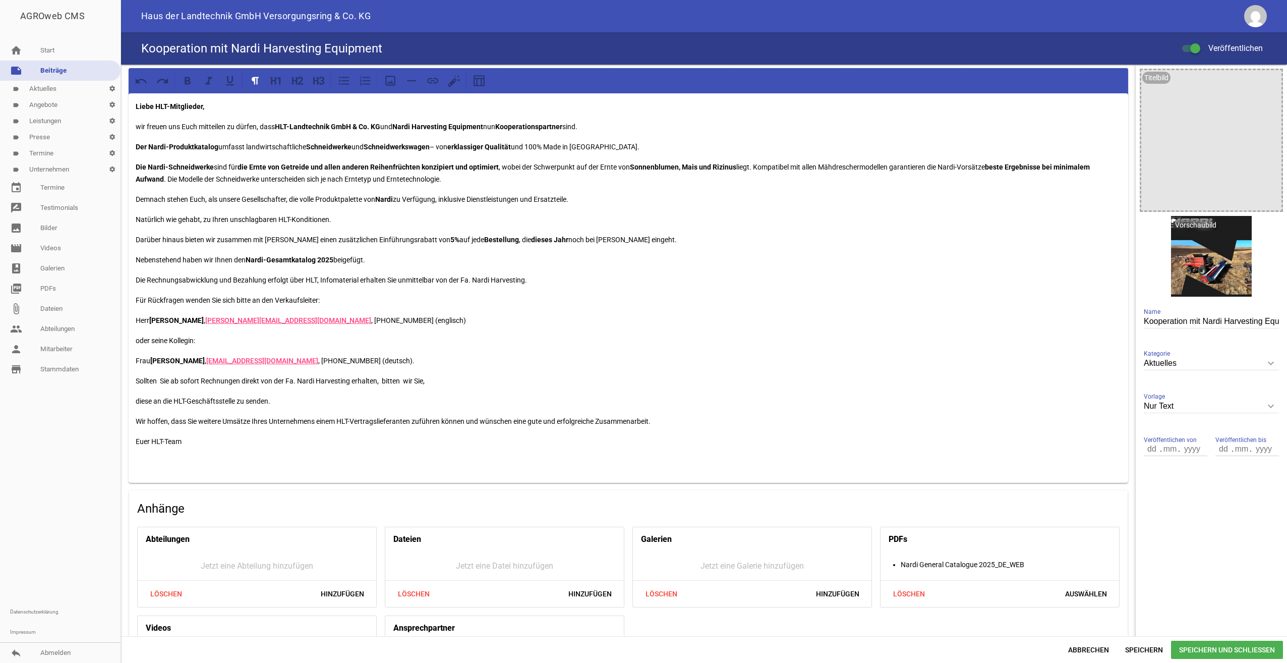
click at [221, 217] on p "Natürlich wie gehabt, zu Ihren unschlagbaren HLT-Konditionen." at bounding box center [629, 219] width 986 height 12
click at [360, 219] on p "Natürlich wie gehabt, zu mit unseren unschlagbaren HLT-Konditionen." at bounding box center [629, 219] width 986 height 12
click at [221, 259] on p "Nebenstehend haben wir Ihnen den Nardi-Gesamtkatalog 2025 beigefügt." at bounding box center [629, 260] width 986 height 12
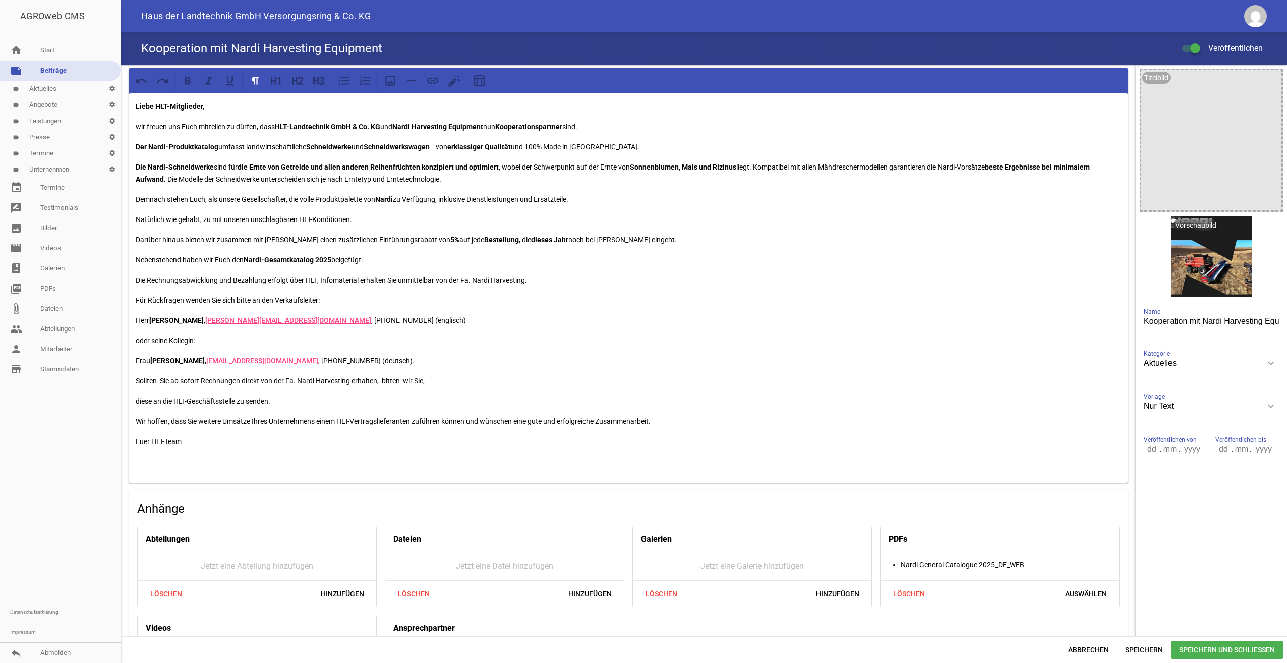
click at [391, 279] on p "Die Rechnungsabwicklung und Bezahlung erfolgt über HLT, Infomaterial erhalten S…" at bounding box center [629, 280] width 986 height 12
click at [216, 301] on p "Für Rückfragen wenden Sie sich bitte an den Verkaufsleiter:" at bounding box center [629, 300] width 986 height 12
click at [209, 300] on p "Für Rückfragen wenden Sie sich bitte an den Verkaufsleiter:" at bounding box center [629, 300] width 986 height 12
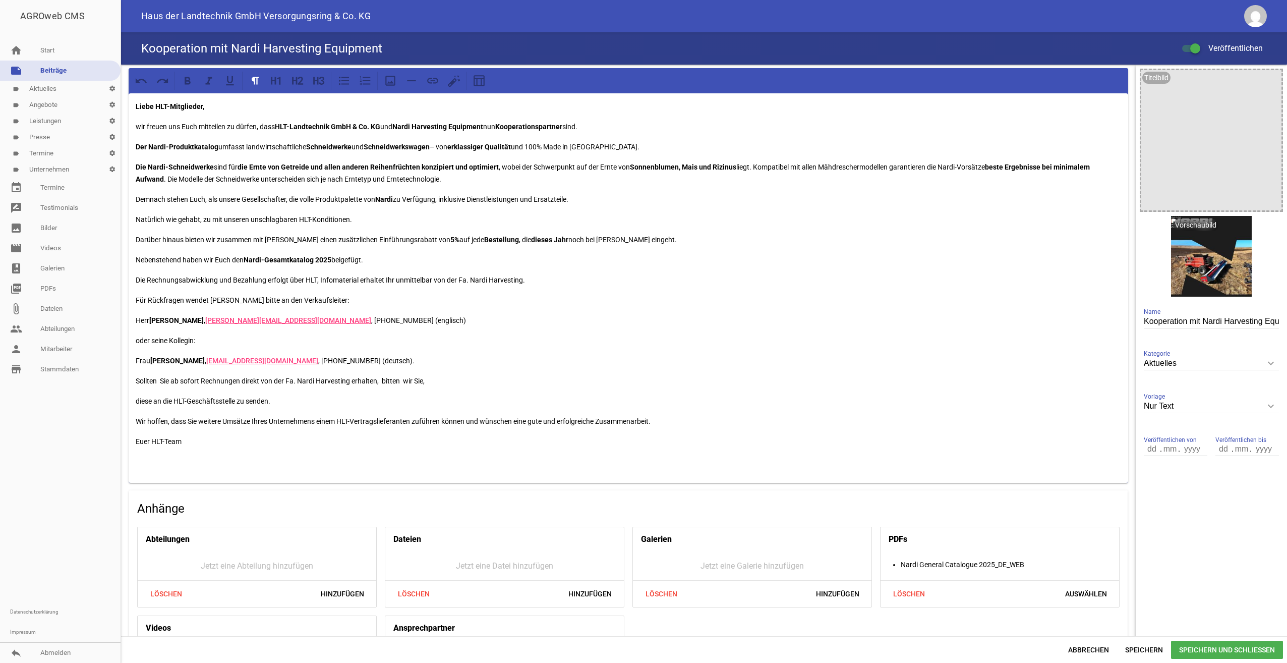
click at [157, 382] on p "Sollten Sie ab sofort Rechnungen direkt von der Fa. Nardi Harvesting erhalten, …" at bounding box center [629, 381] width 986 height 12
click at [416, 380] on p "Solltet Ihr ab sofort Rechnungen direkt von der Fa. Nardi Harvesting erhalten, …" at bounding box center [629, 381] width 986 height 12
click at [193, 422] on p "Wir hoffen, dass Sie weitere Umsätze Ihres Unternehmens einem HLT-Vertragsliefe…" at bounding box center [629, 421] width 986 height 12
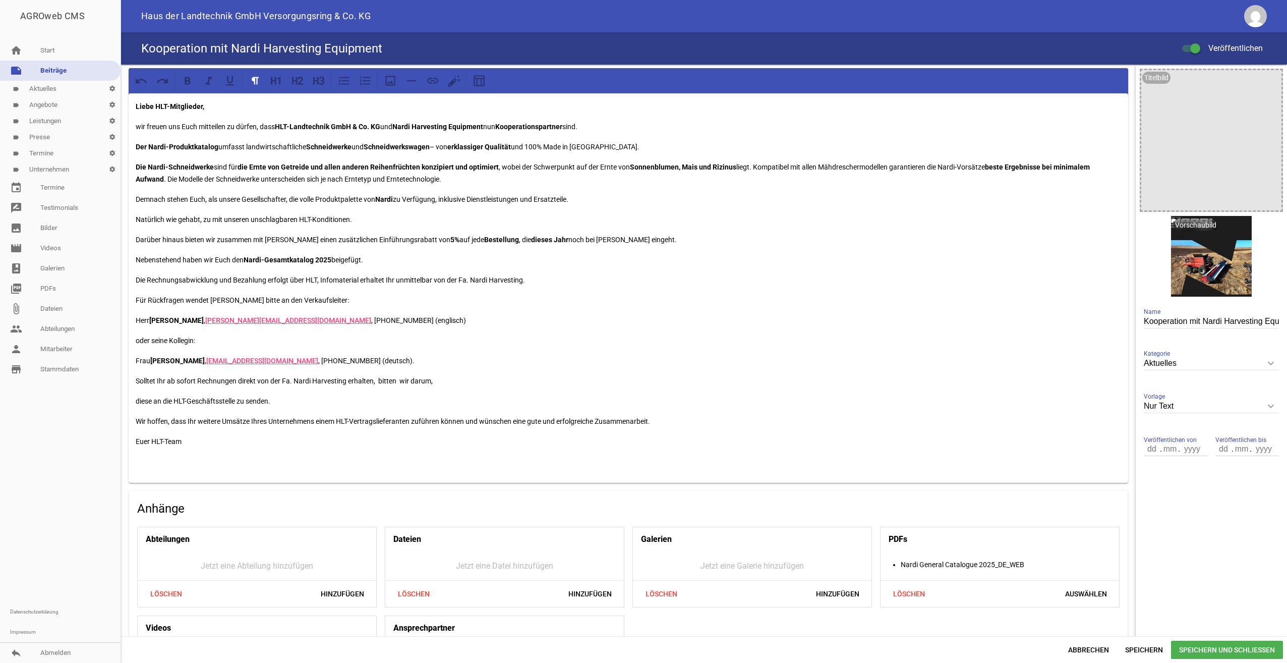
click at [258, 422] on p "Wir hoffen, dass Ihr weitere Umsätze Ihres Unternehmens einem HLT-Vertragsliefe…" at bounding box center [629, 421] width 986 height 12
drag, startPoint x: 470, startPoint y: 421, endPoint x: 493, endPoint y: 472, distance: 56.0
click at [470, 421] on p "Wir hoffen, dass Ihr weitere Umsätze Eueres Unternehmens einem HLT-Vertragslief…" at bounding box center [629, 421] width 986 height 12
click at [666, 421] on p "Wir hoffen, dass Ihr weitere Umsätze [PERSON_NAME] Unternehmens einem HLT-Vertr…" at bounding box center [629, 421] width 986 height 12
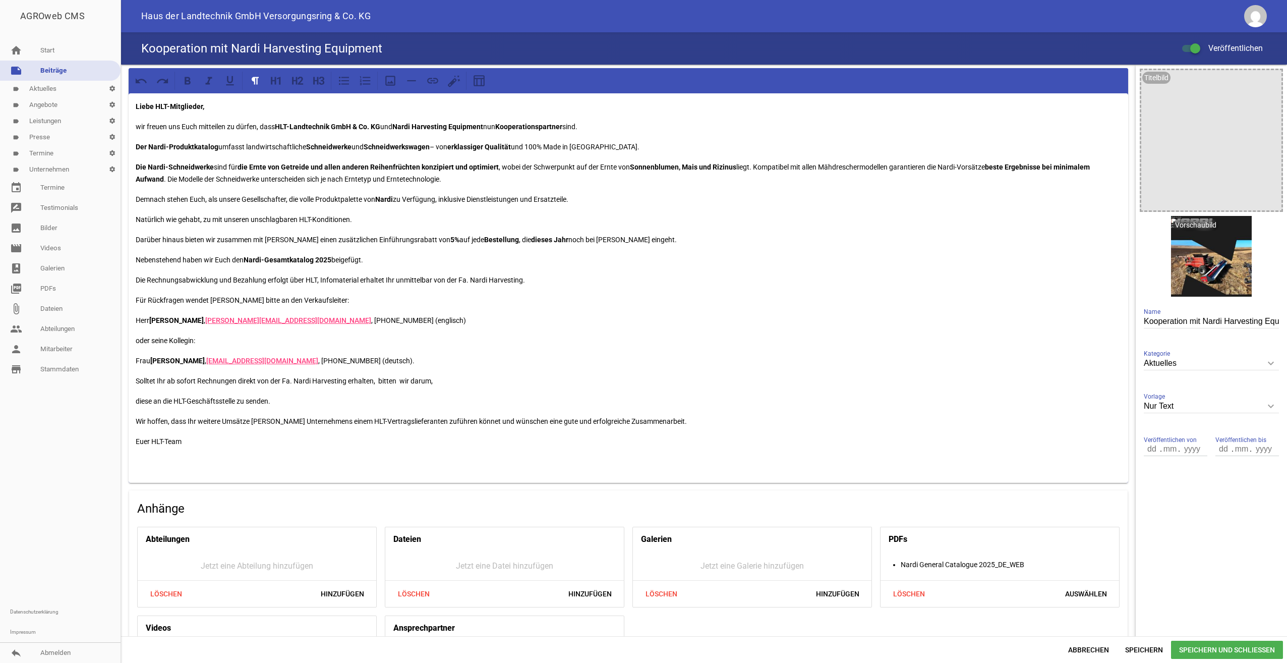
click at [224, 445] on p "Euer HLT-Team" at bounding box center [629, 441] width 986 height 12
click at [132, 431] on div "Liebe HLT-Mitglieder, wir freuen uns Euch mitteilen zu dürfen, dass HLT-Landtec…" at bounding box center [629, 287] width 1000 height 389
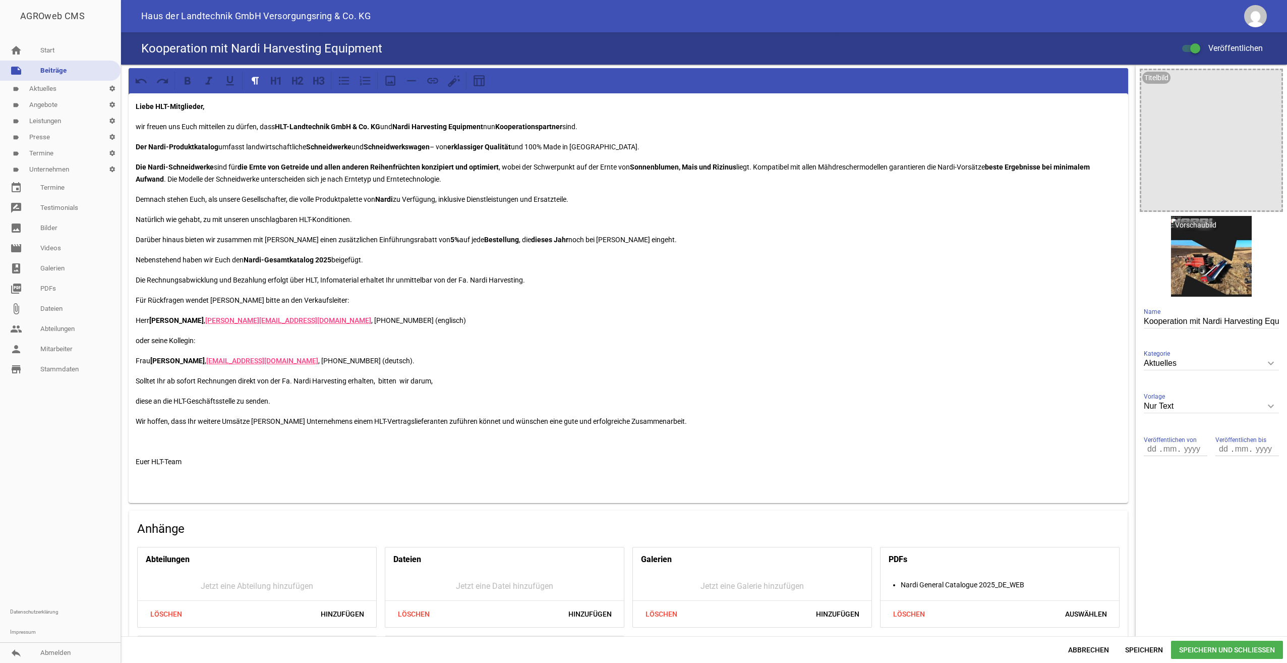
click at [1211, 646] on span "Speichern und Schließen" at bounding box center [1227, 650] width 112 height 18
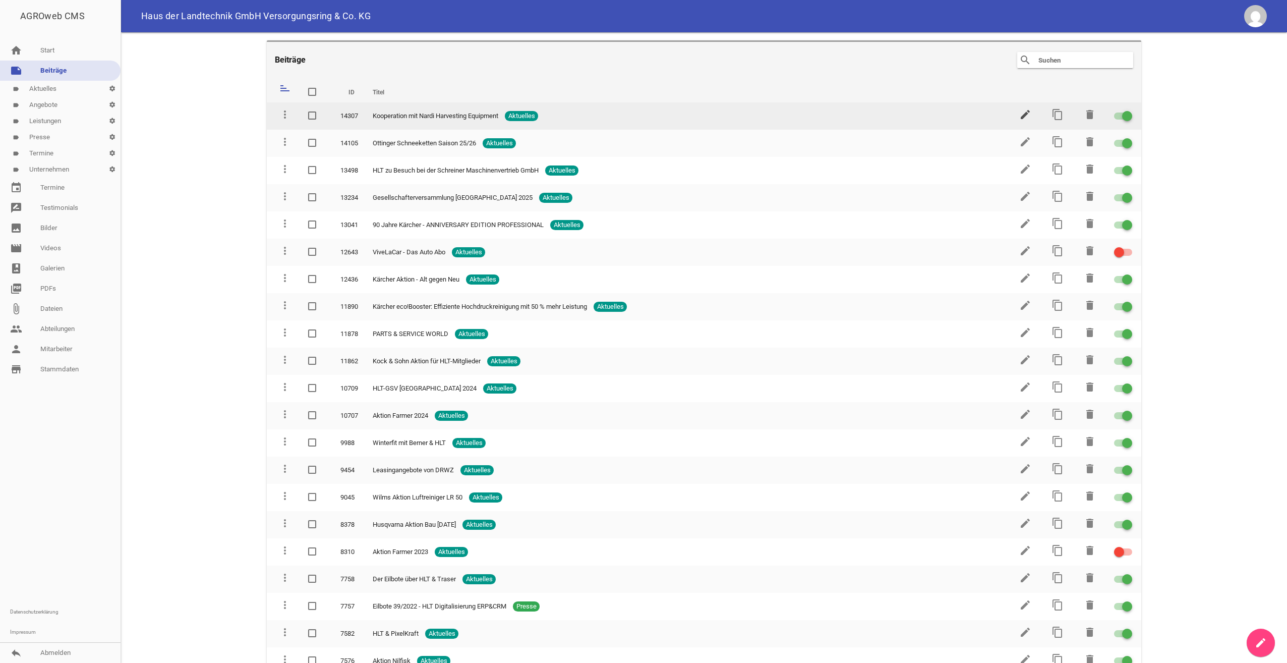
click at [1020, 114] on icon "edit" at bounding box center [1026, 114] width 12 height 12
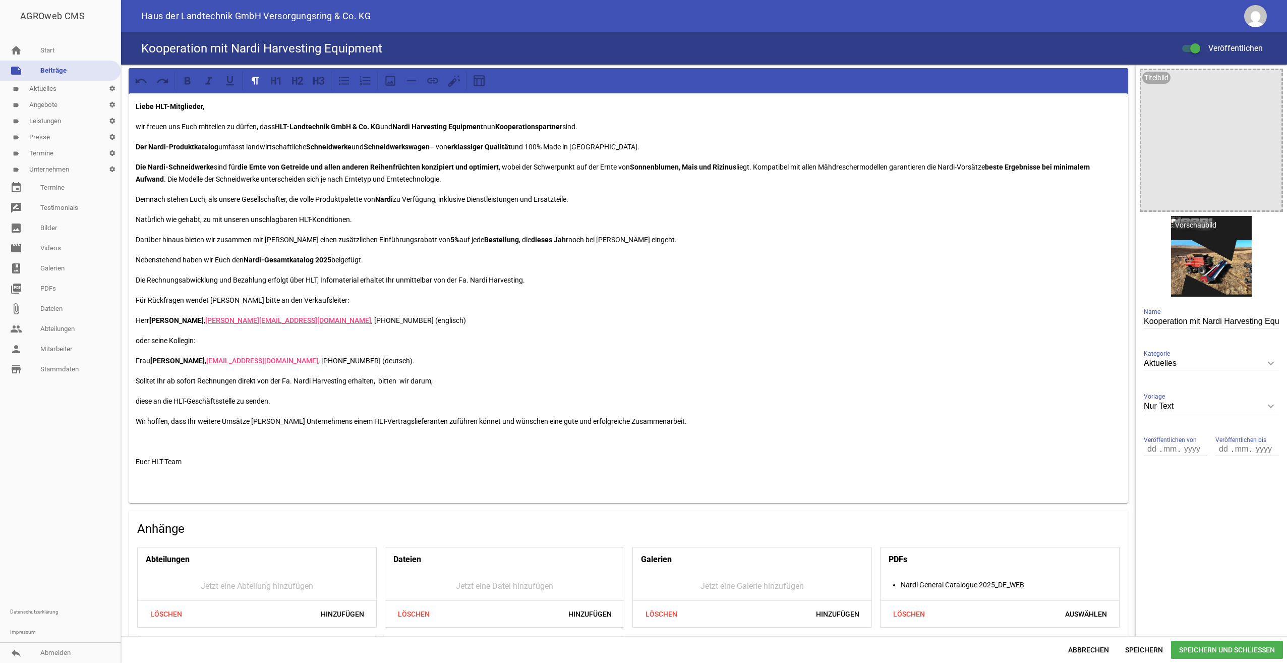
click at [210, 219] on p "Natürlich wie gehabt, zu mit unseren unschlagbaren HLT-Konditionen." at bounding box center [629, 219] width 986 height 12
click at [351, 226] on div "Liebe HLT-Mitglieder, wir freuen uns Euch mitteilen zu dürfen, dass HLT-Landtec…" at bounding box center [629, 298] width 1000 height 410
click at [357, 216] on p "Natürlich wie gehabt, mit unseren unschlagbaren HLT-Konditionen." at bounding box center [629, 219] width 986 height 12
click at [183, 220] on p "Natürlich wie gehabt, mit unseren unschlagbaren HLT-Konditionen." at bounding box center [629, 219] width 986 height 12
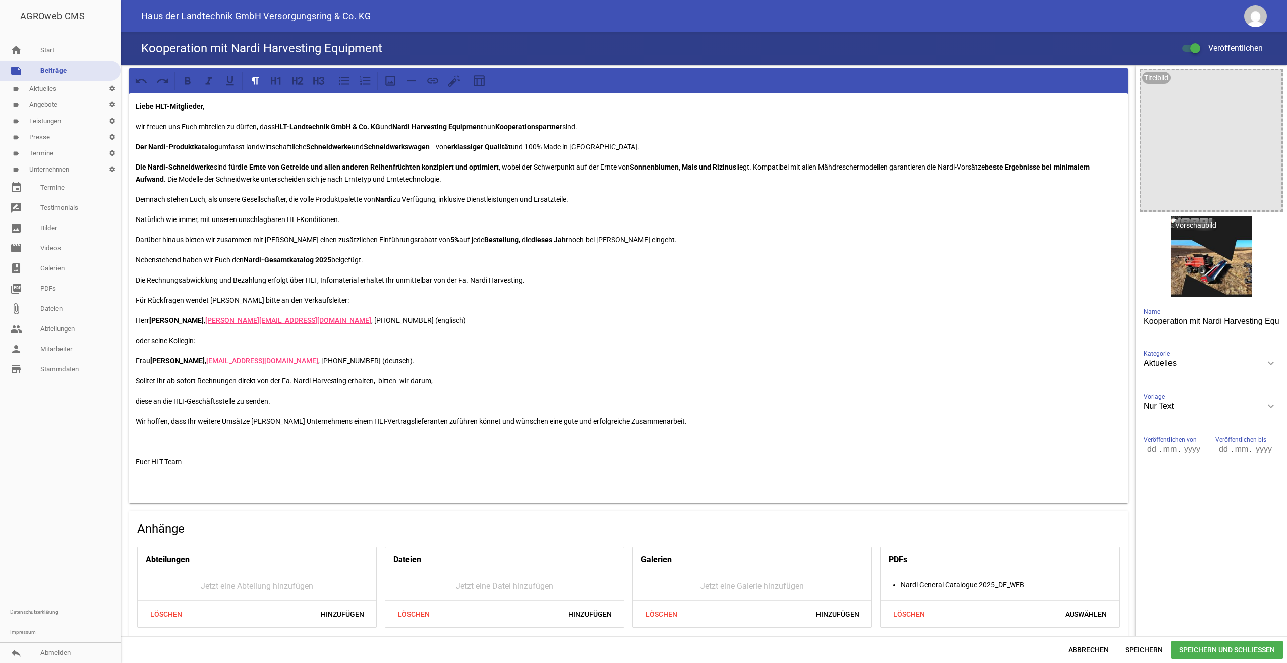
click at [1233, 647] on span "Speichern und Schließen" at bounding box center [1227, 650] width 112 height 18
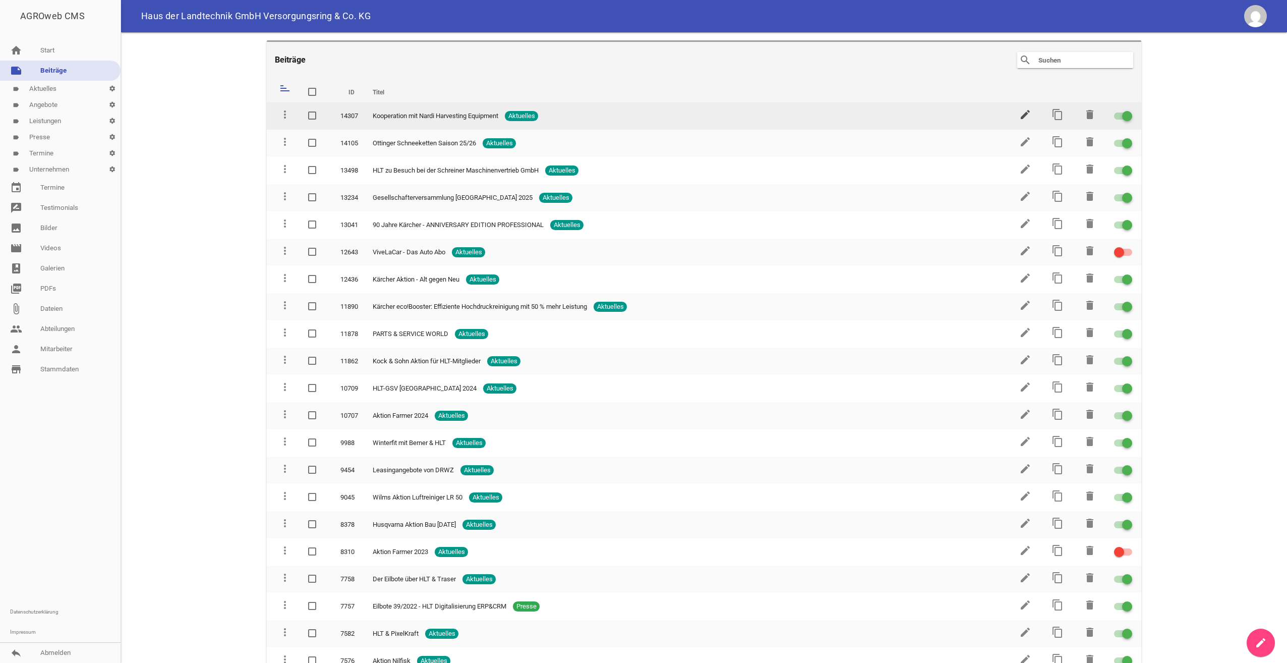
click at [1020, 111] on icon "edit" at bounding box center [1026, 114] width 12 height 12
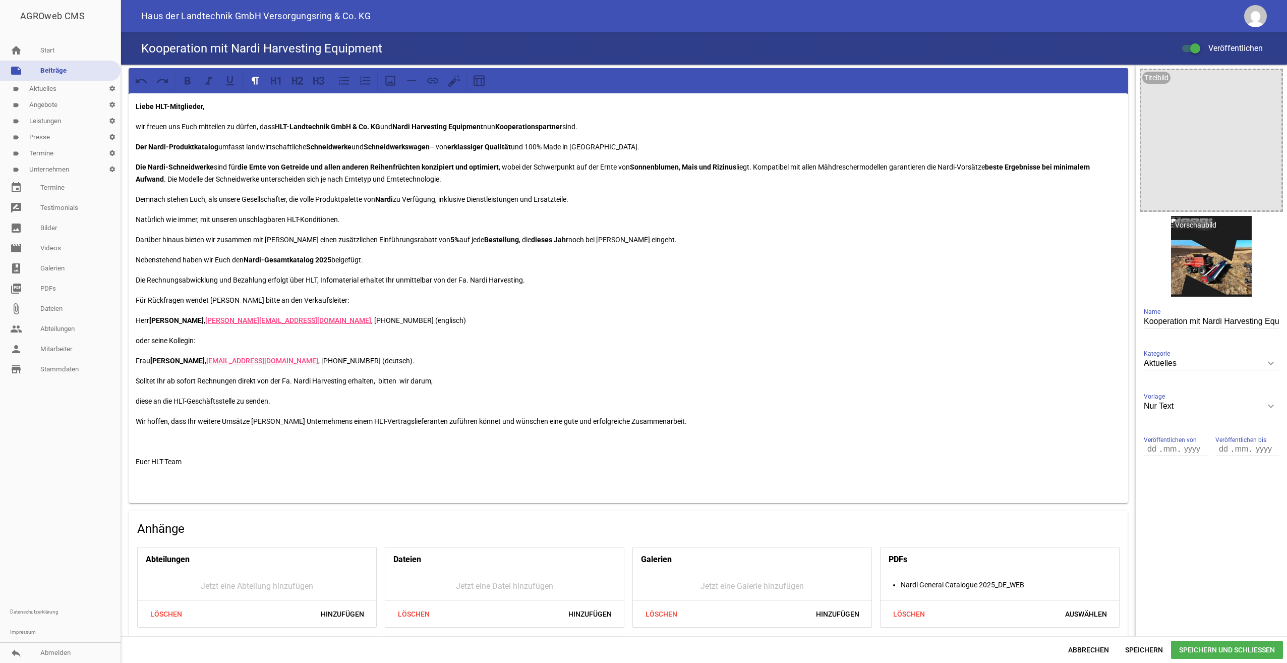
click at [469, 419] on p "Wir hoffen, dass Ihr weitere Umsätze [PERSON_NAME] Unternehmens einem HLT-Vertr…" at bounding box center [629, 421] width 986 height 12
click at [1214, 650] on span "Speichern und Schließen" at bounding box center [1227, 650] width 112 height 18
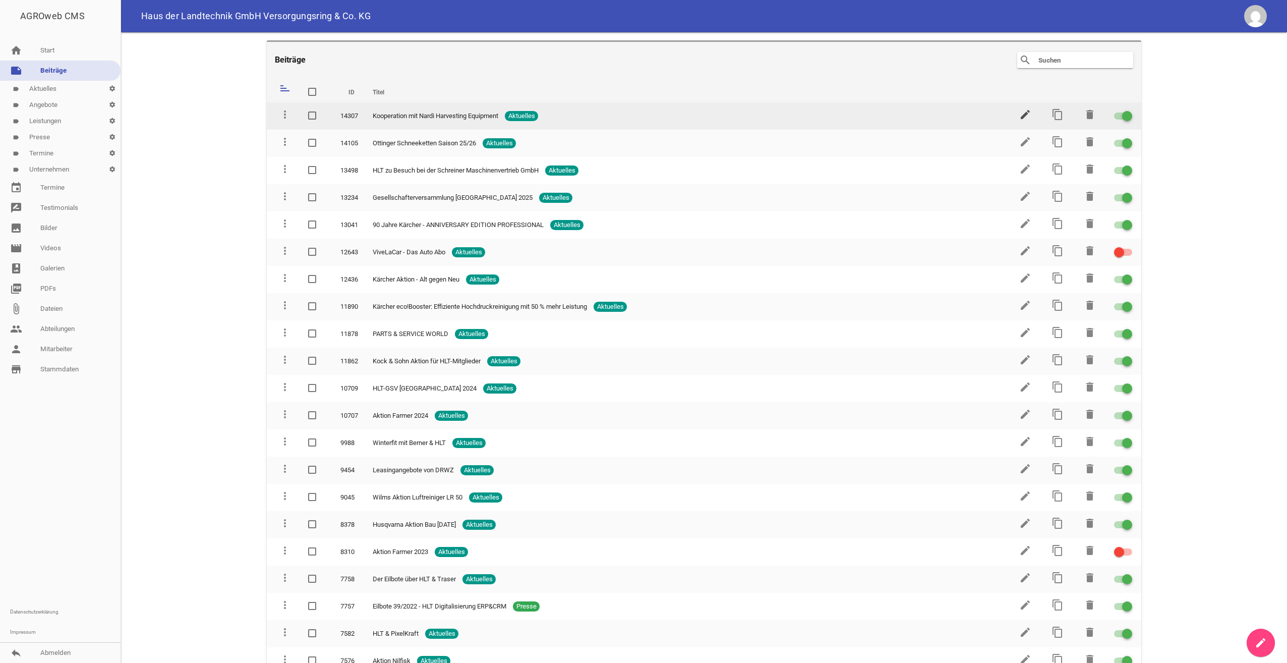
click at [1020, 114] on icon "edit" at bounding box center [1026, 114] width 12 height 12
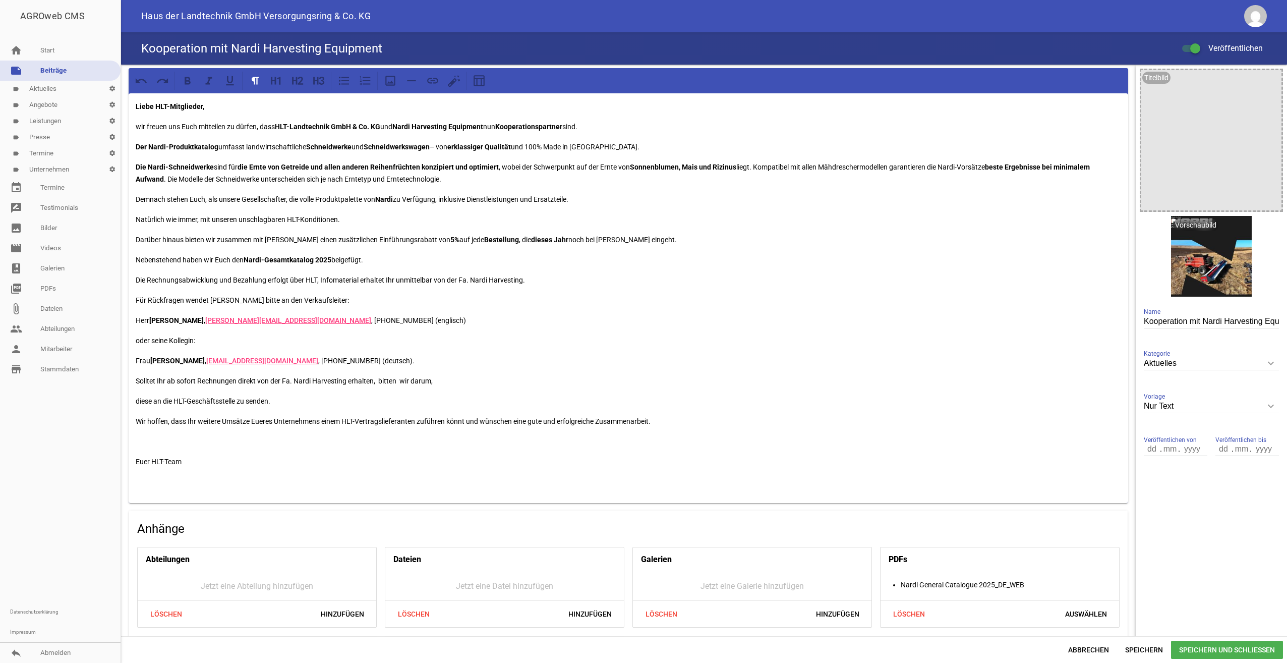
click at [136, 438] on p at bounding box center [629, 441] width 986 height 12
click at [137, 400] on p "diese an die HLT-Geschäftsstelle zu senden." at bounding box center [629, 401] width 986 height 12
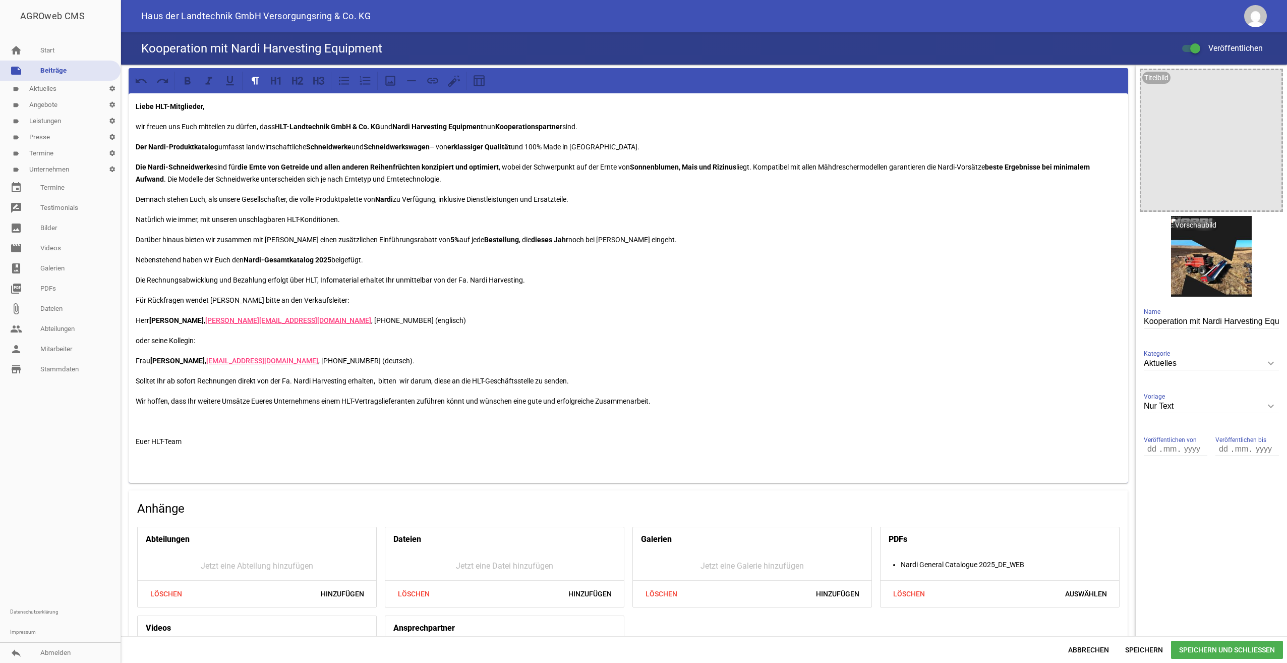
click at [581, 382] on p "Solltet Ihr ab sofort Rechnungen direkt von der Fa. Nardi Harvesting erhalten, …" at bounding box center [629, 381] width 986 height 12
click at [1230, 645] on span "Speichern und Schließen" at bounding box center [1227, 650] width 112 height 18
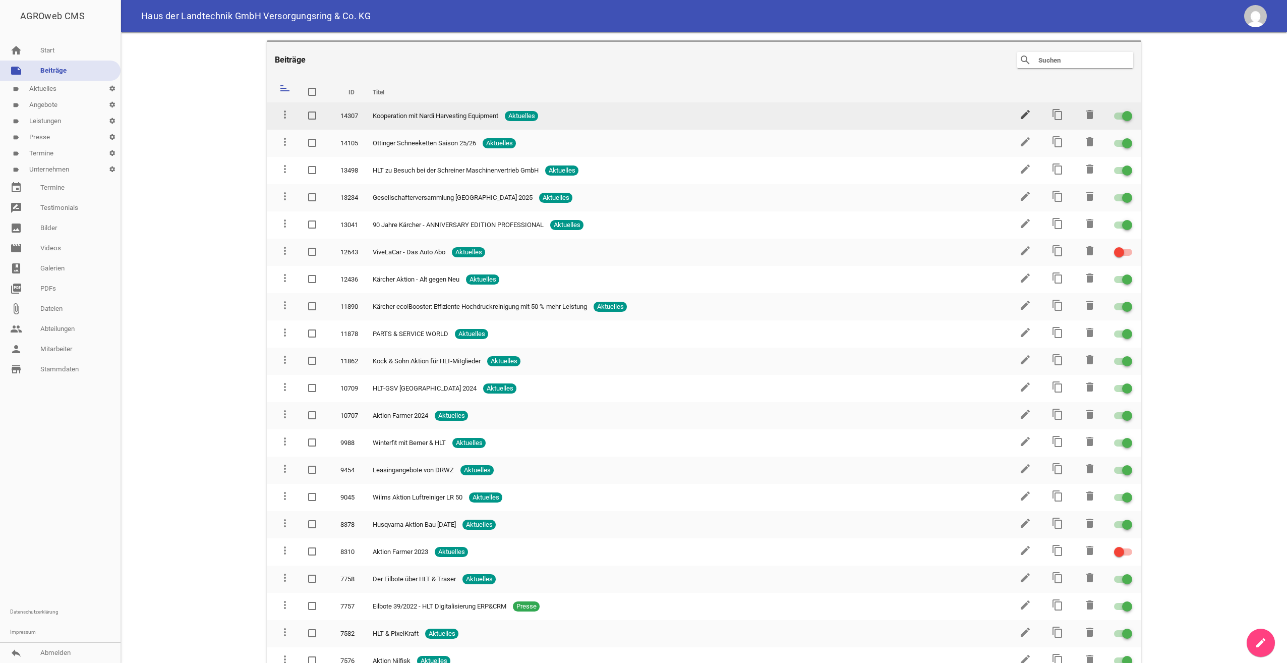
click at [1020, 110] on icon "edit" at bounding box center [1026, 114] width 12 height 12
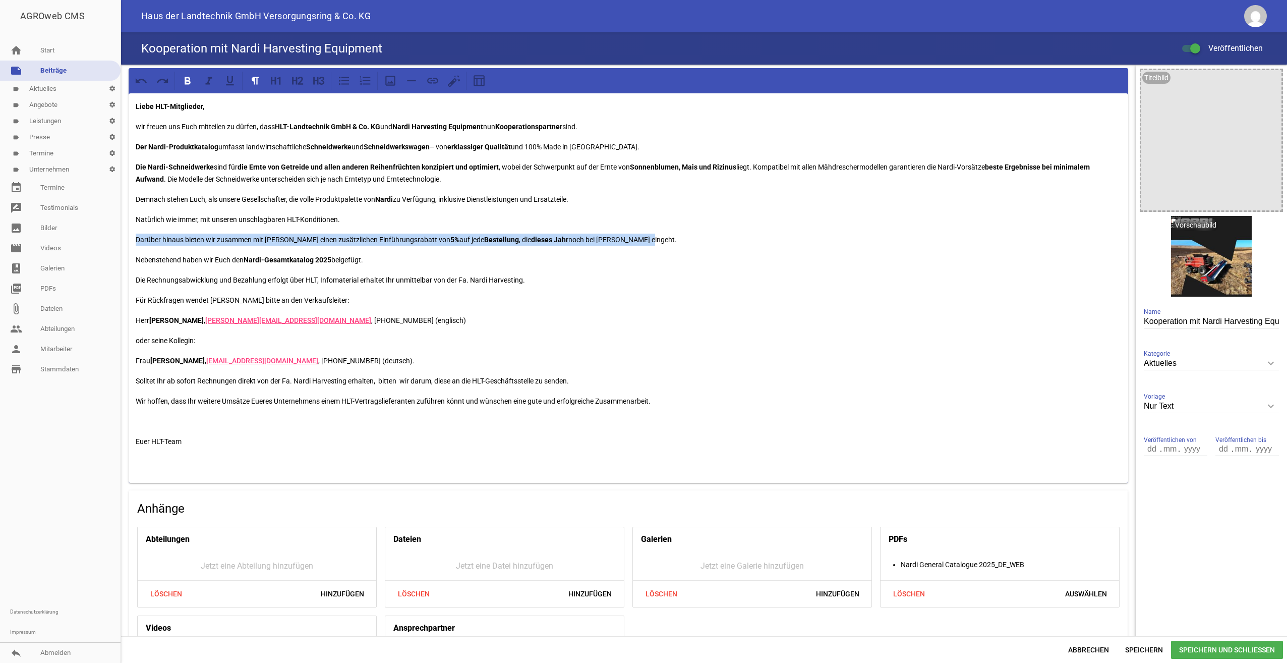
drag, startPoint x: 136, startPoint y: 237, endPoint x: 616, endPoint y: 239, distance: 480.3
click at [616, 239] on p "Darüber hinaus bieten wir zusammen mit [PERSON_NAME] einen zusätzlichen Einführ…" at bounding box center [629, 240] width 986 height 12
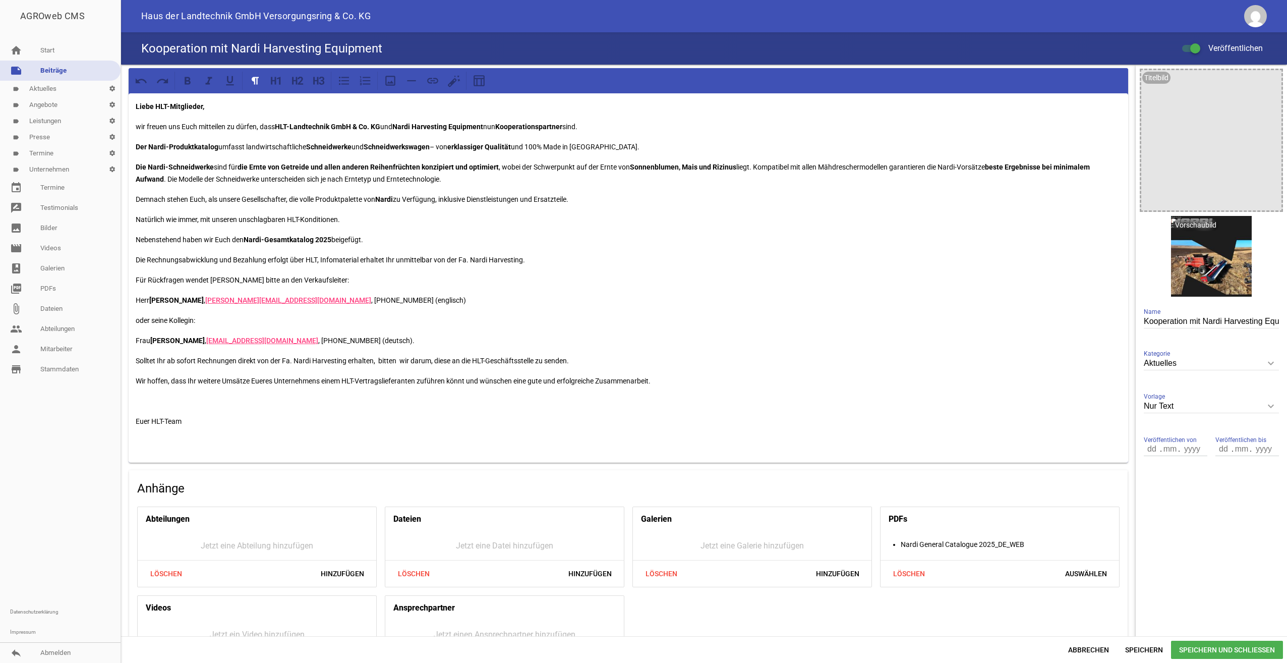
click at [1219, 650] on span "Speichern und Schließen" at bounding box center [1227, 650] width 112 height 18
